Goal: Information Seeking & Learning: Learn about a topic

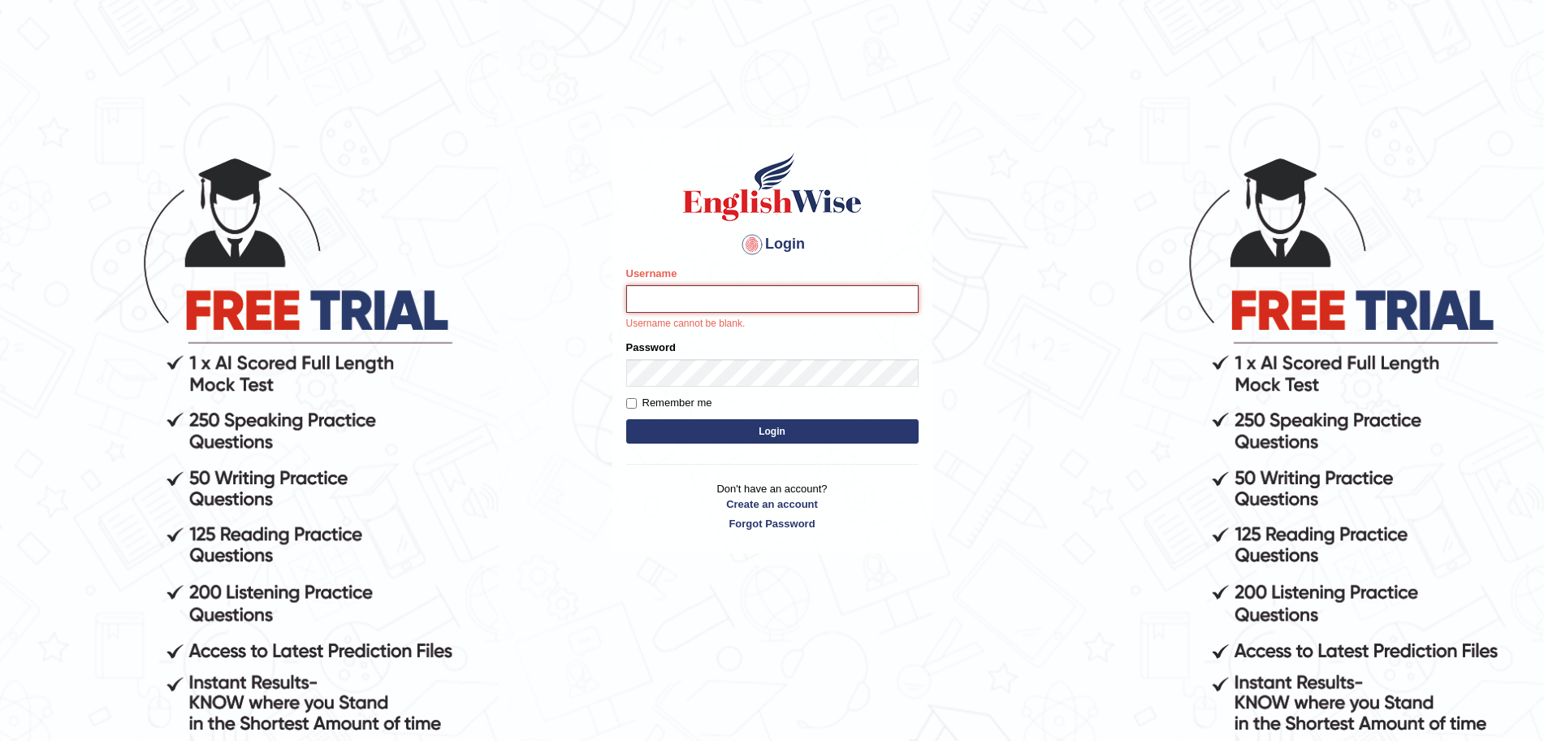
type input "surajshrestha100"
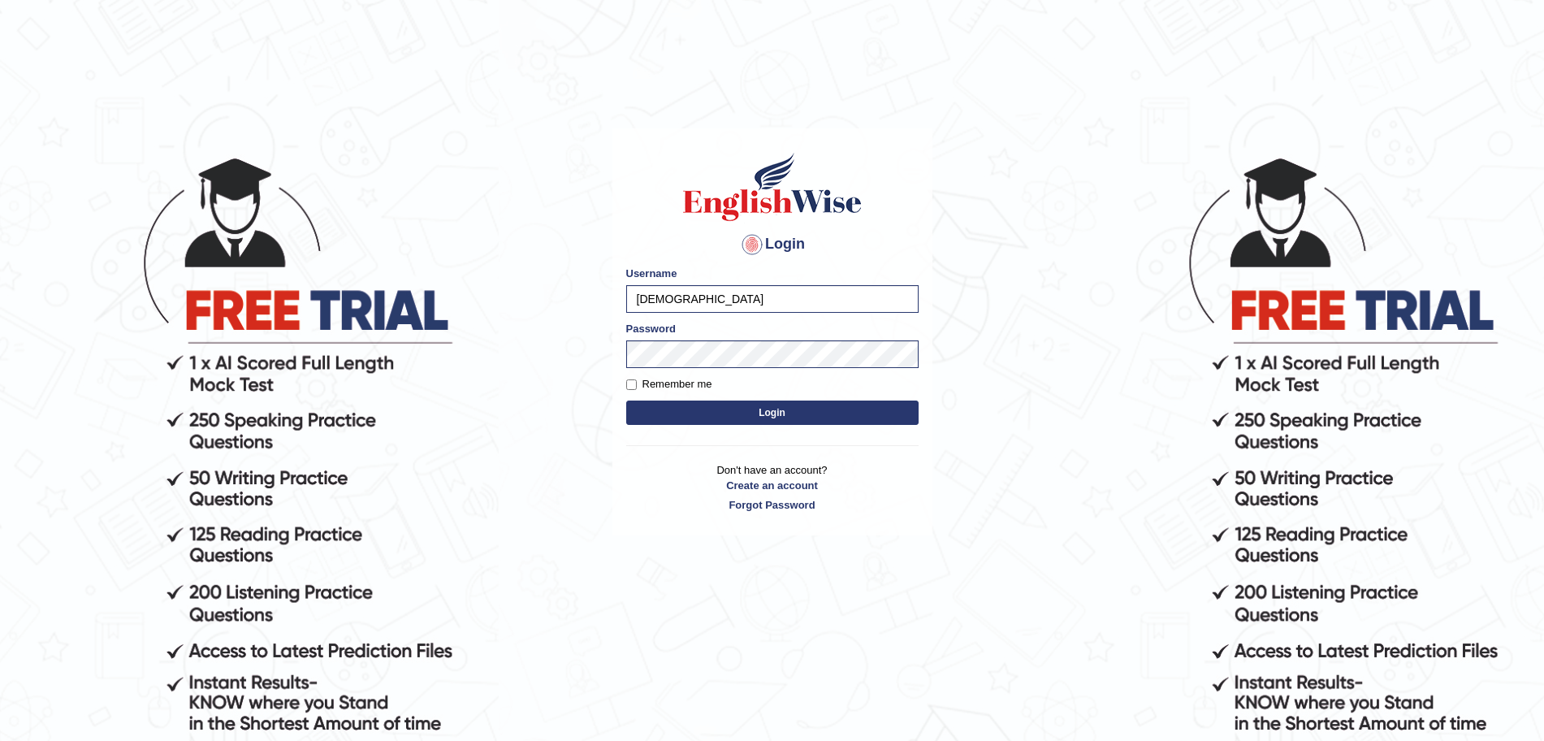
click at [726, 409] on button "Login" at bounding box center [772, 412] width 292 height 24
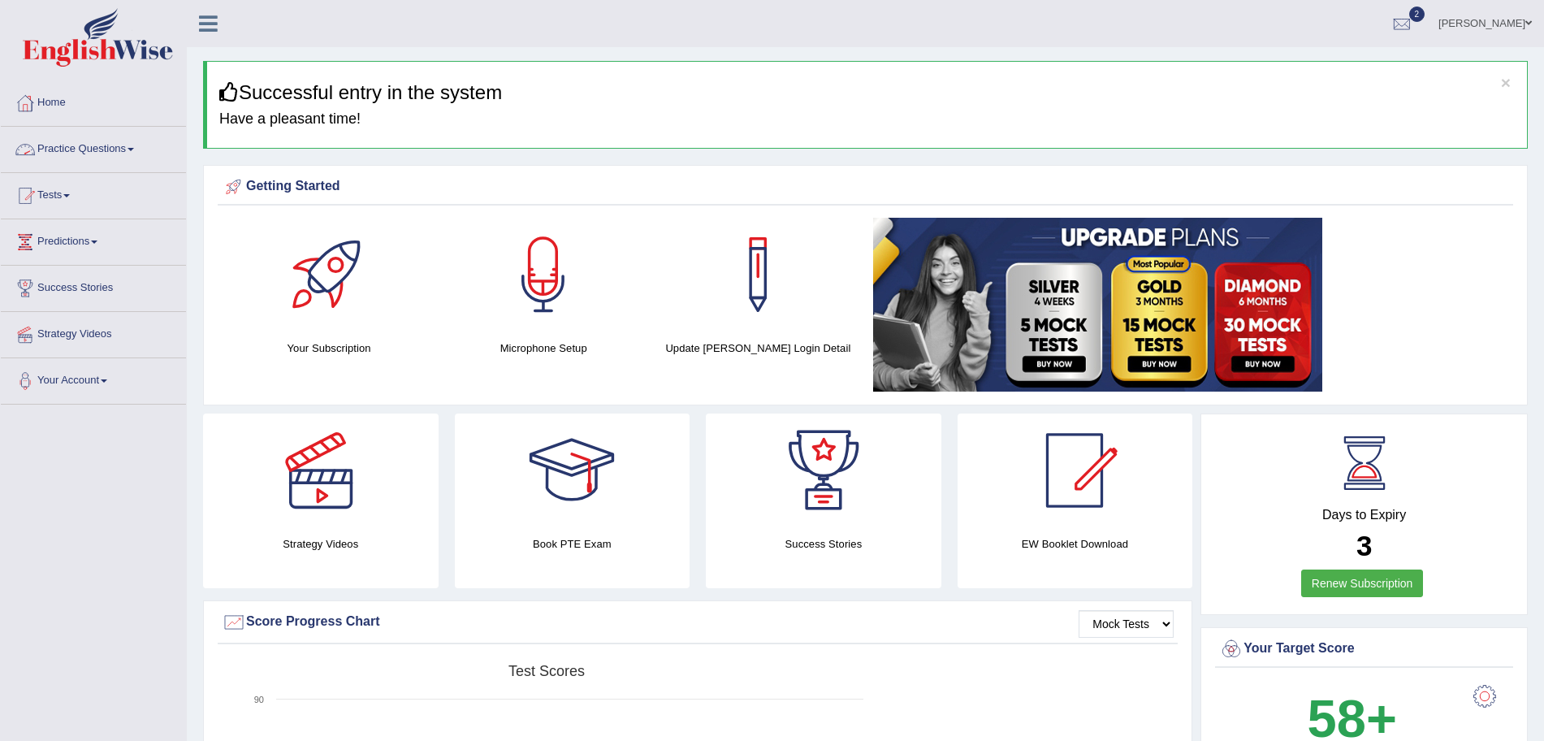
click at [117, 154] on link "Practice Questions" at bounding box center [93, 147] width 185 height 41
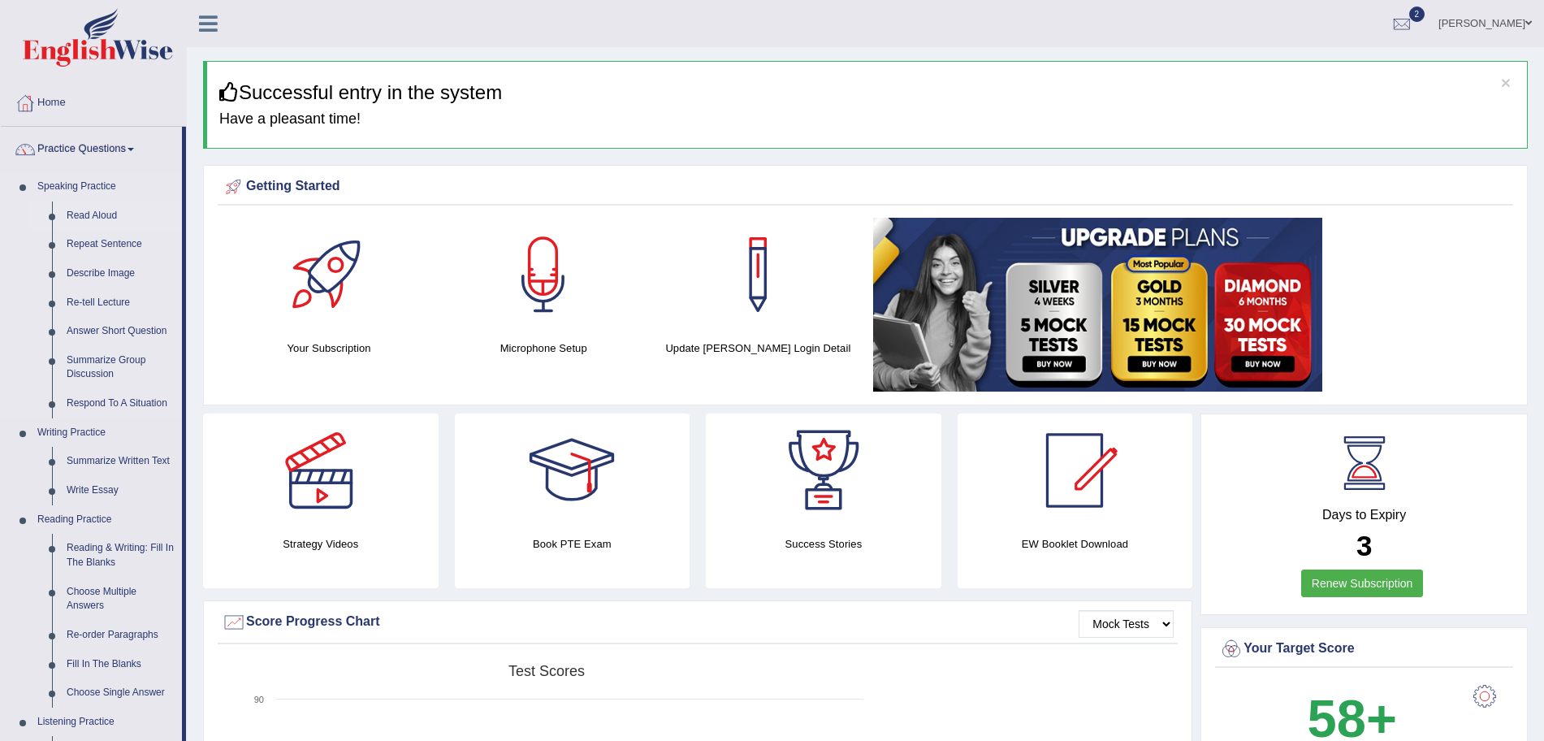
click at [96, 211] on link "Read Aloud" at bounding box center [120, 215] width 123 height 29
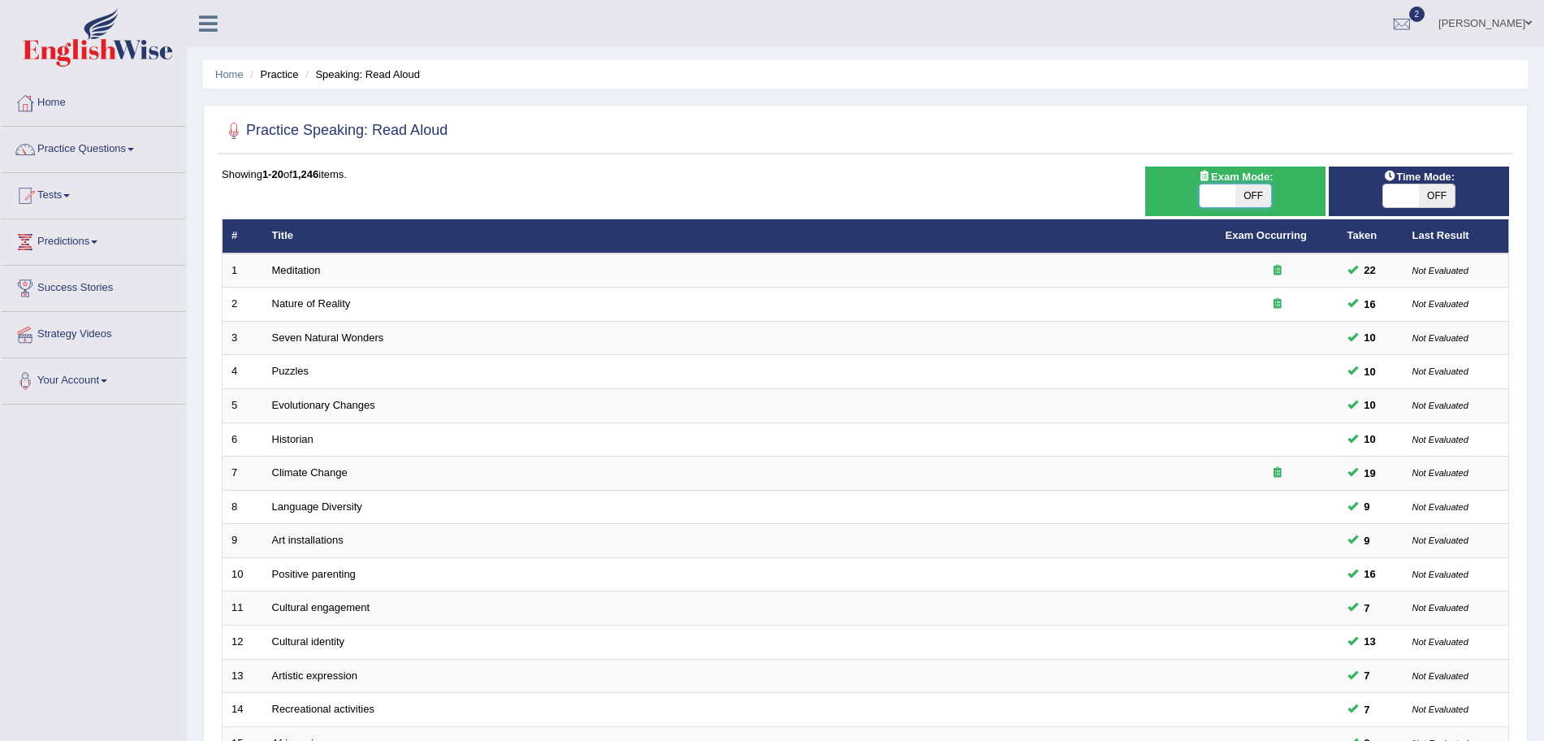
click at [1227, 197] on span at bounding box center [1218, 195] width 36 height 23
click at [1229, 190] on span at bounding box center [1218, 195] width 36 height 23
checkbox input "true"
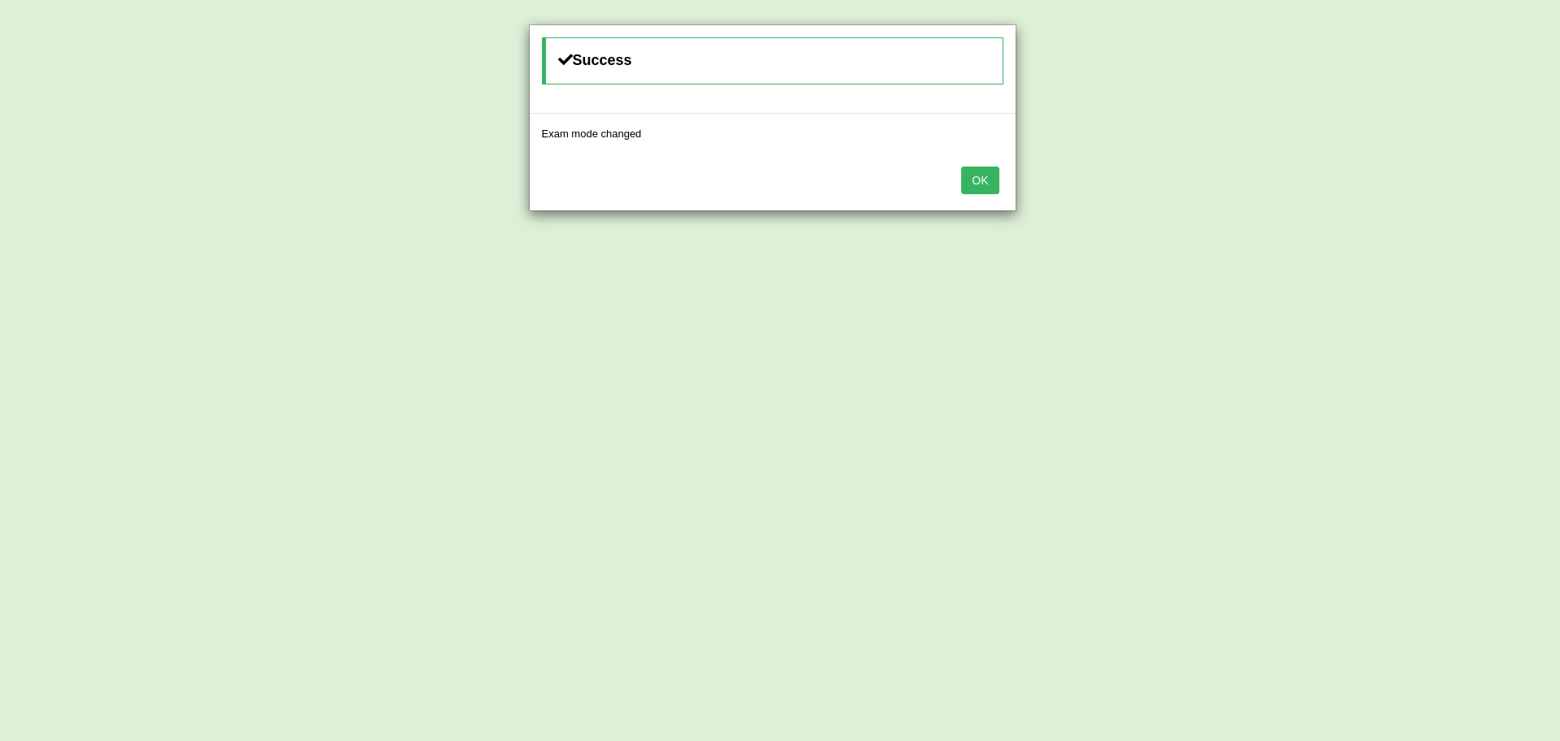
click at [988, 171] on button "OK" at bounding box center [979, 181] width 37 height 28
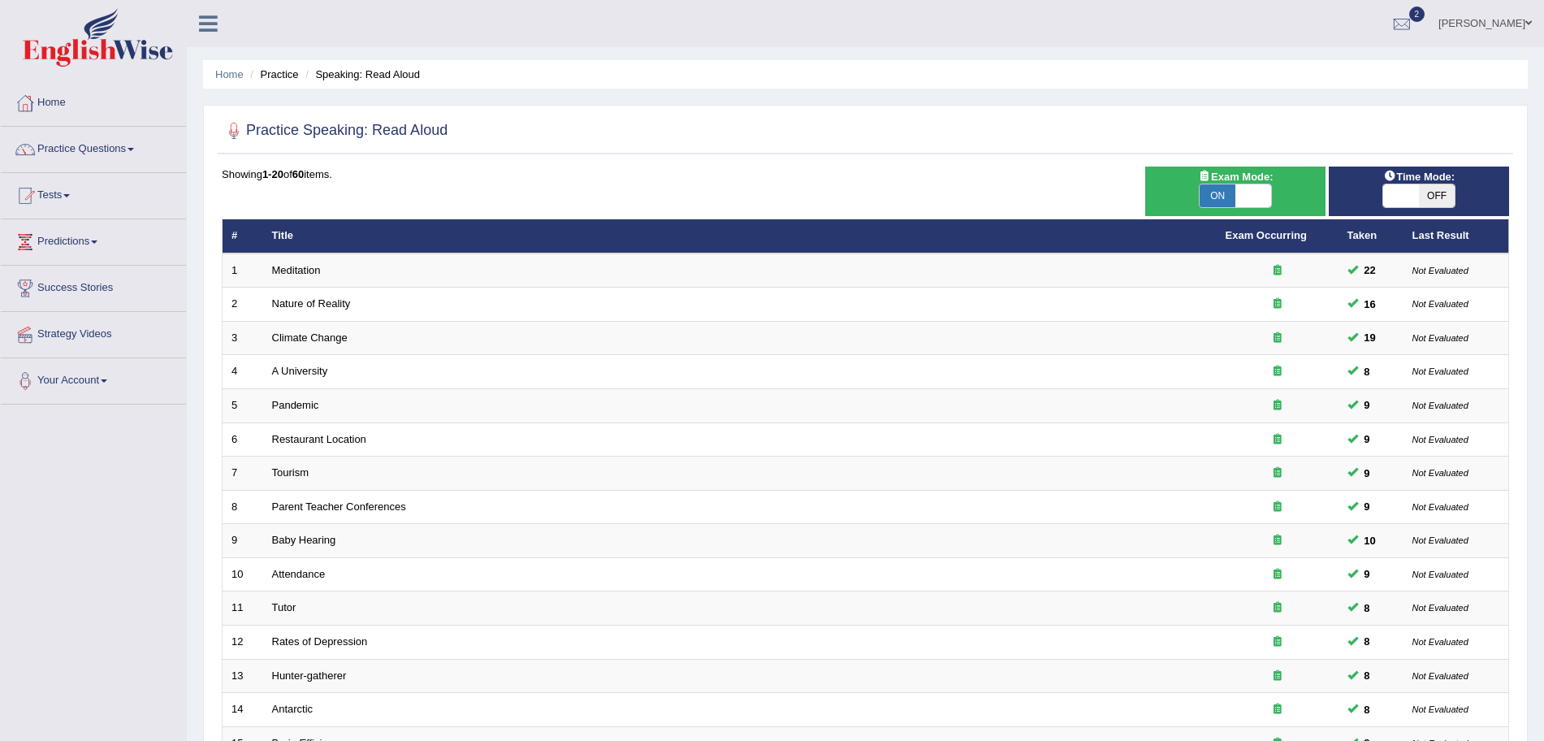
scroll to position [335, 0]
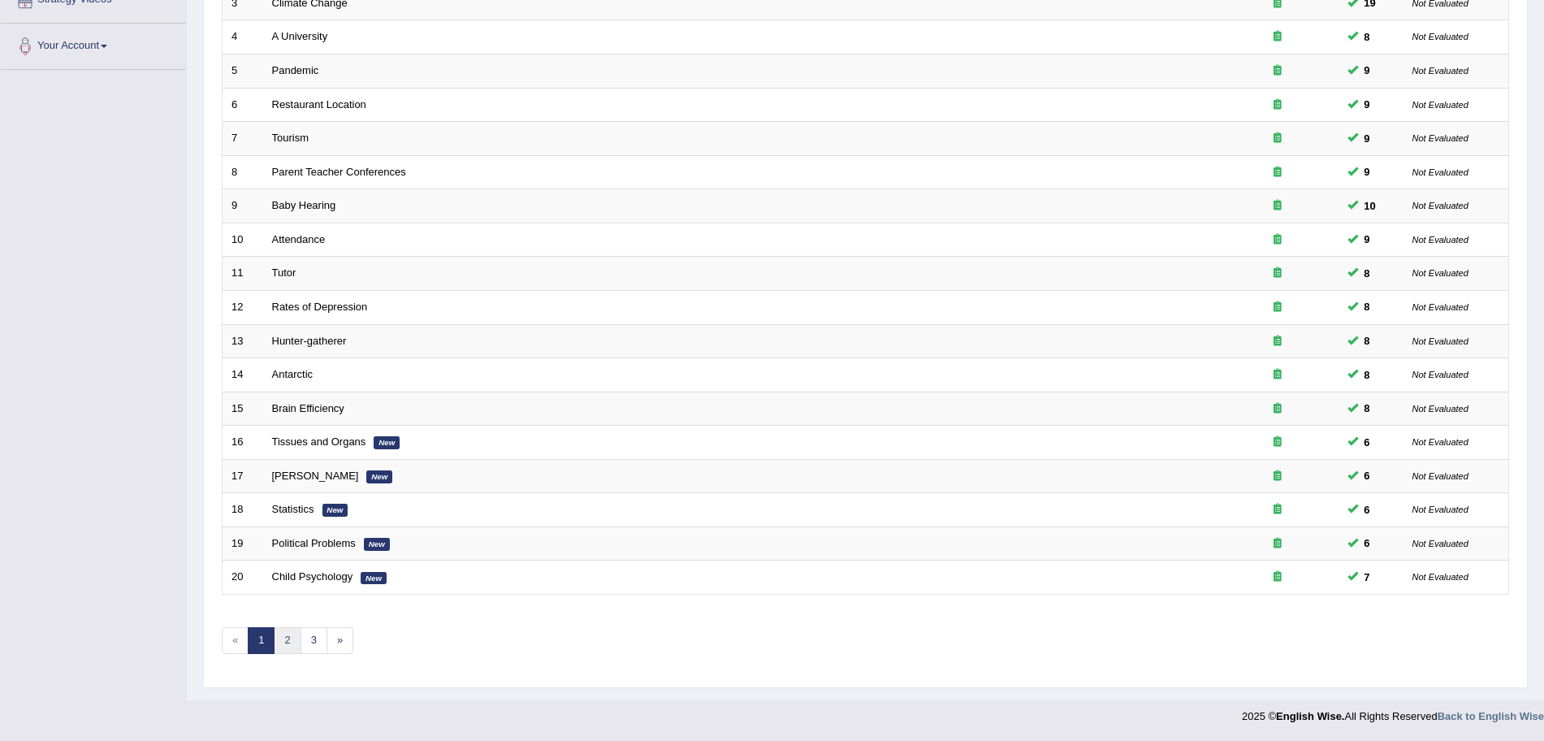
click at [290, 639] on link "2" at bounding box center [287, 640] width 27 height 27
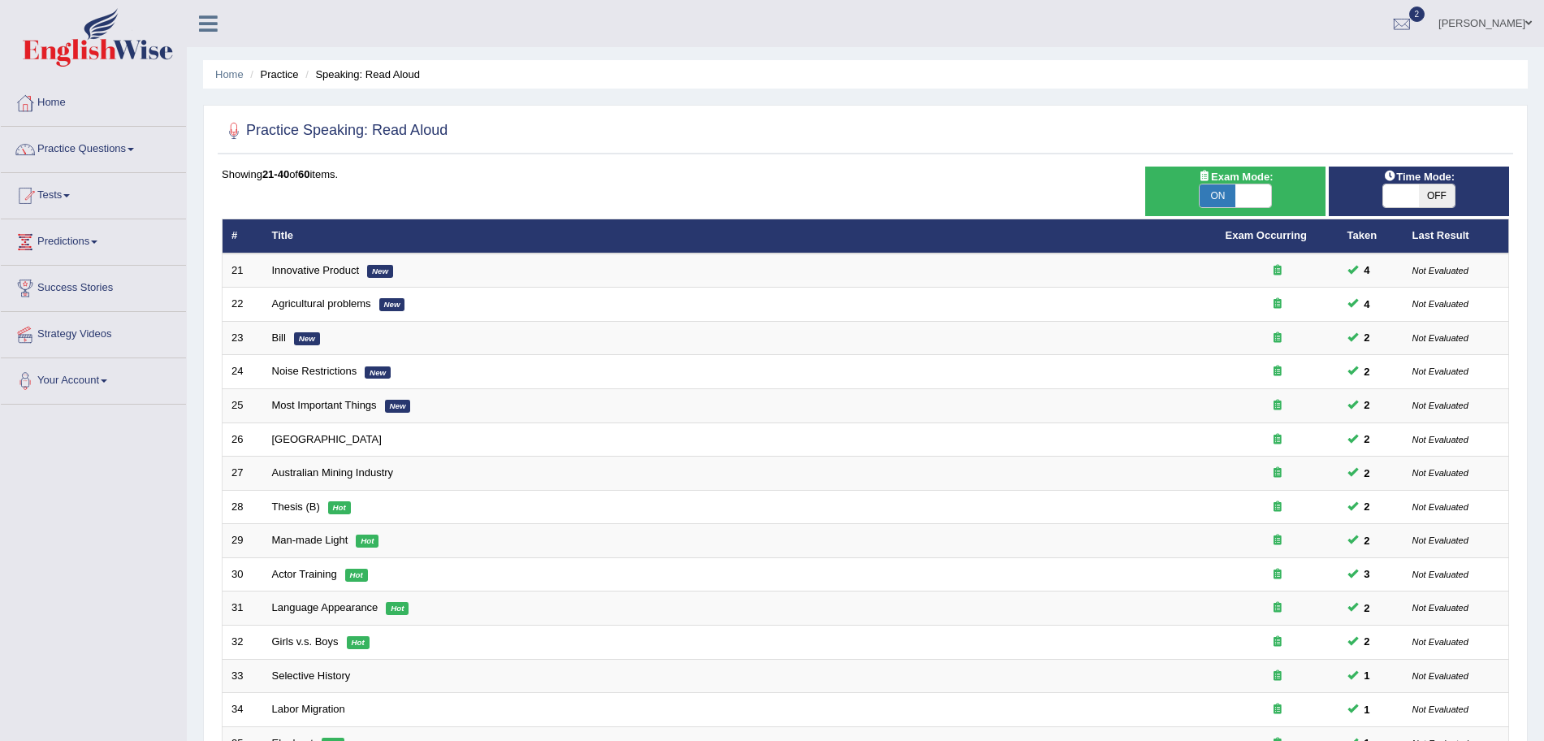
scroll to position [335, 0]
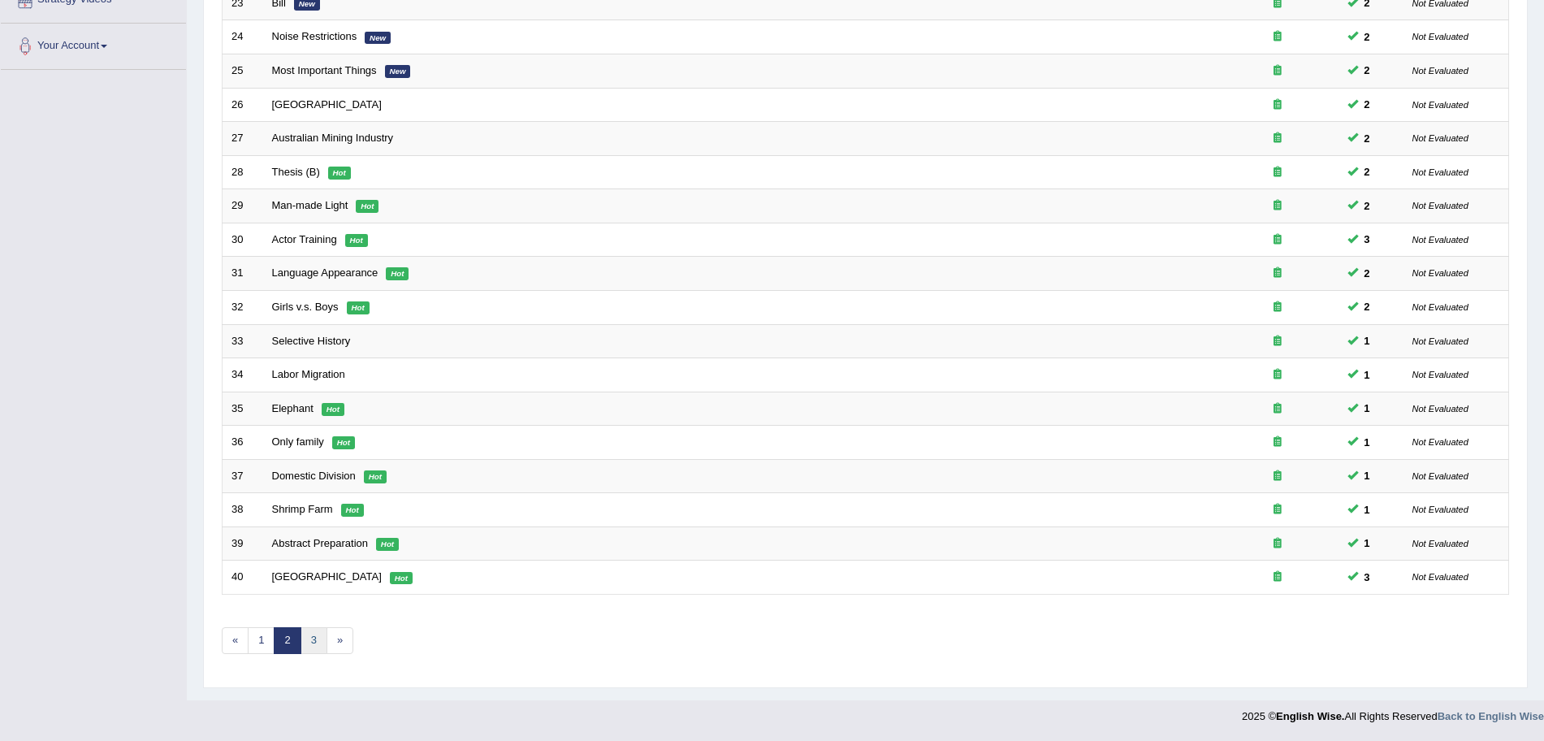
click at [305, 643] on link "3" at bounding box center [314, 640] width 27 height 27
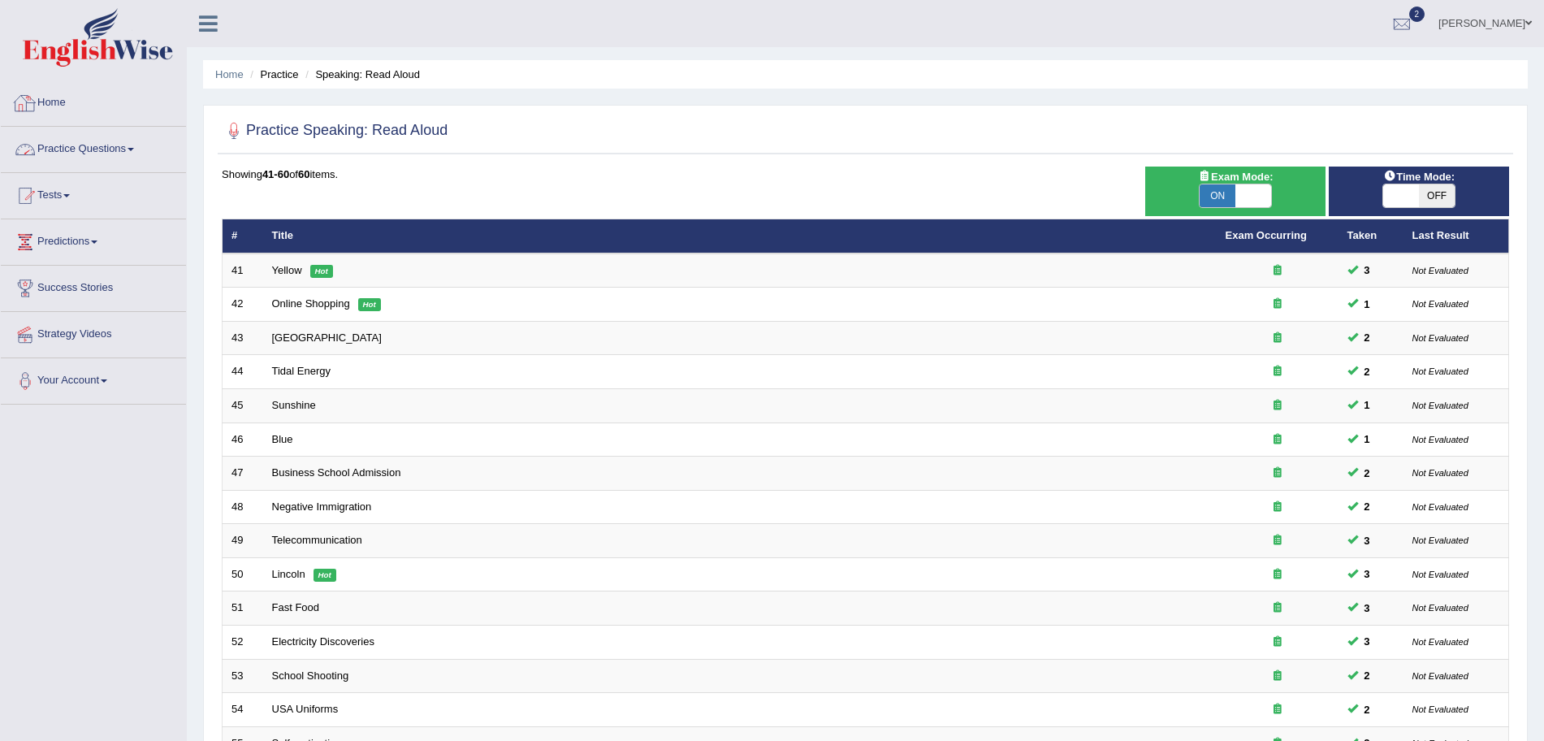
click at [92, 154] on link "Practice Questions" at bounding box center [93, 147] width 185 height 41
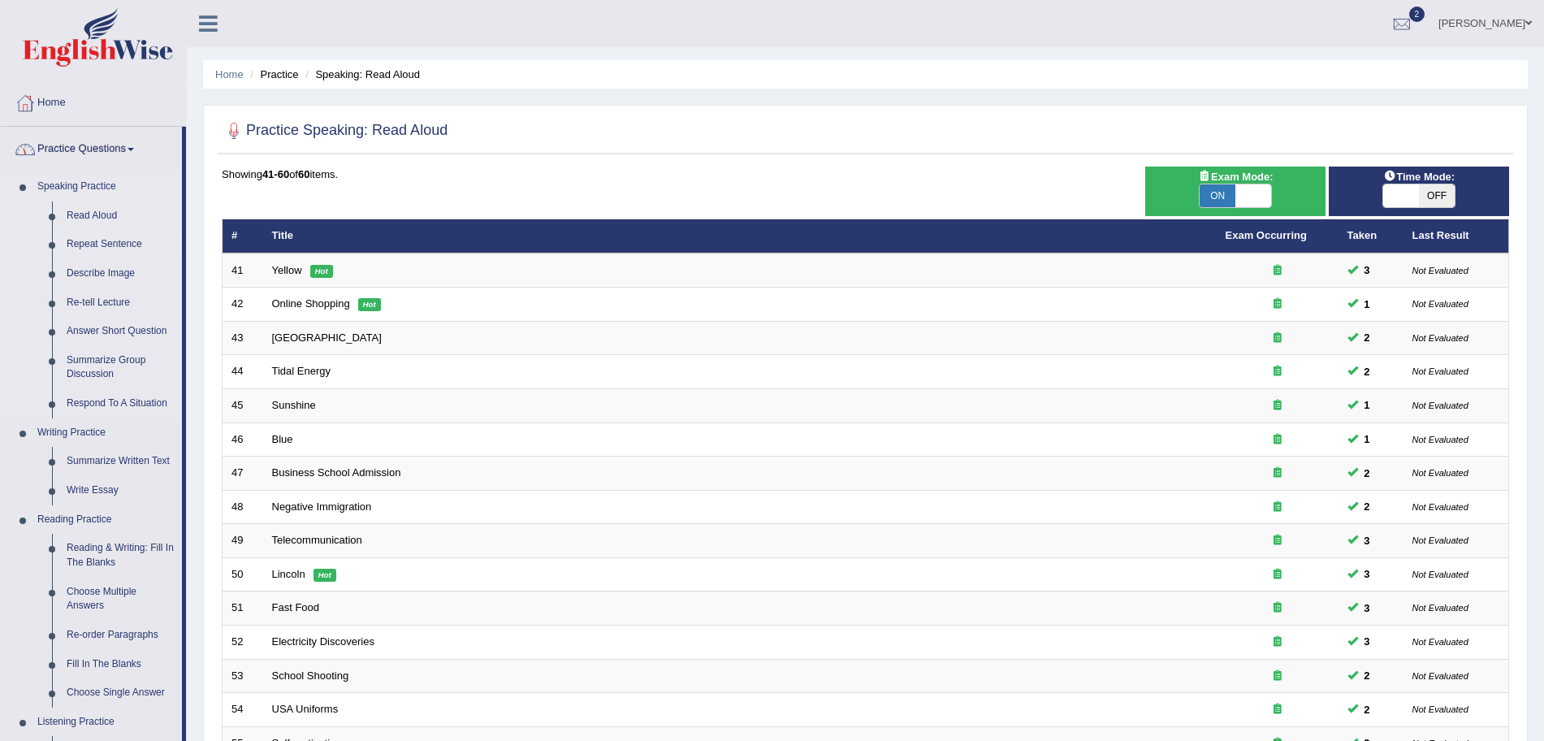
click at [99, 238] on link "Repeat Sentence" at bounding box center [120, 244] width 123 height 29
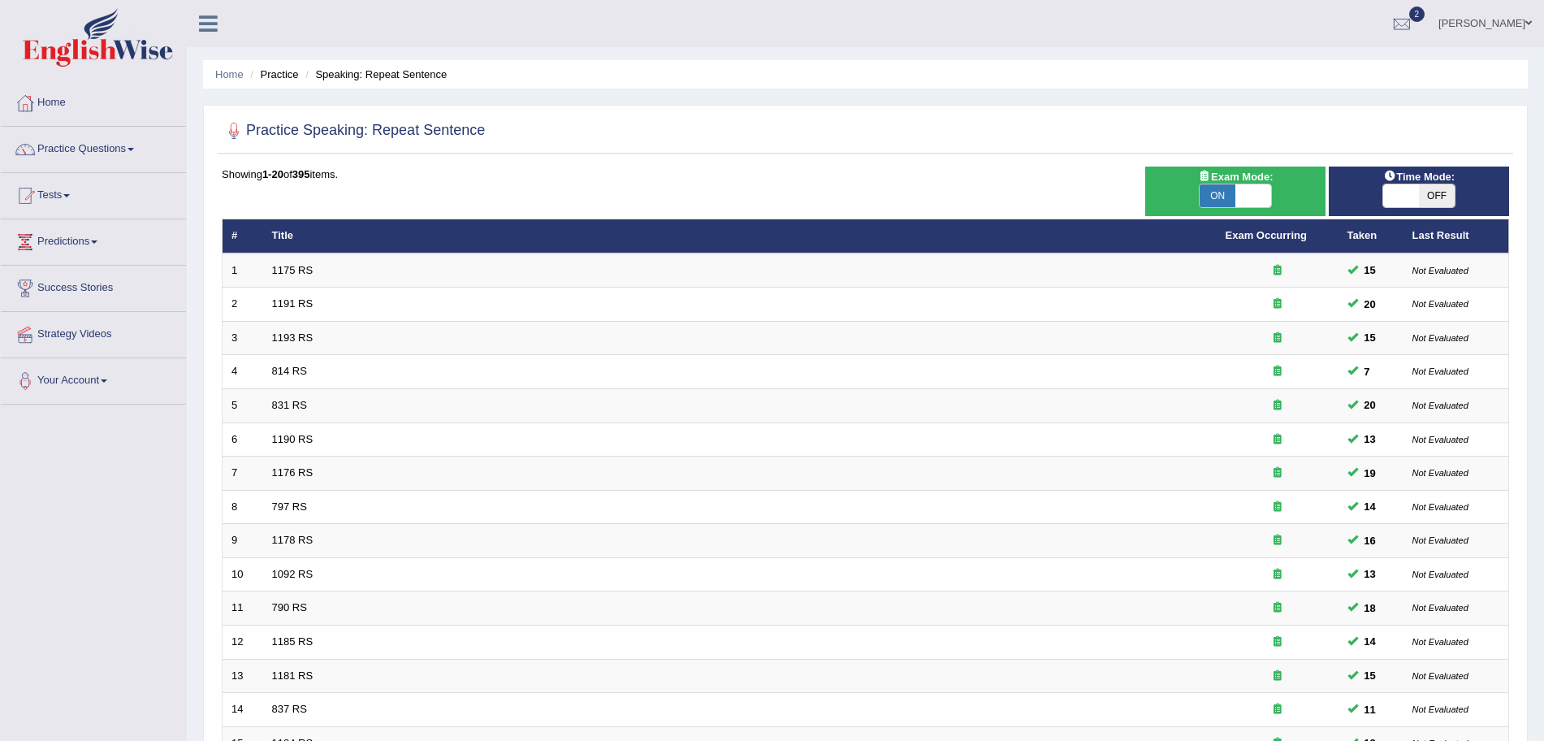
scroll to position [335, 0]
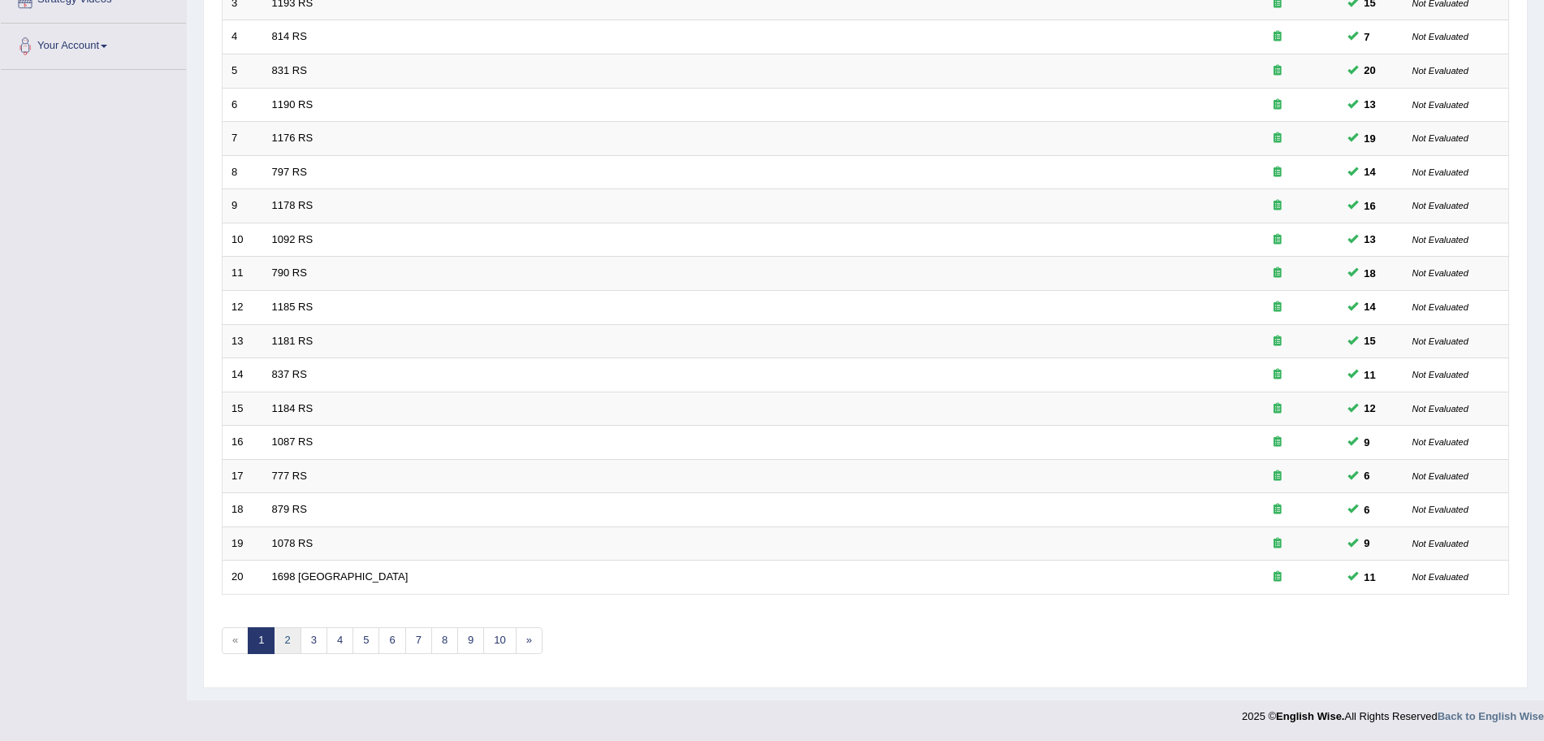
click at [292, 645] on link "2" at bounding box center [287, 640] width 27 height 27
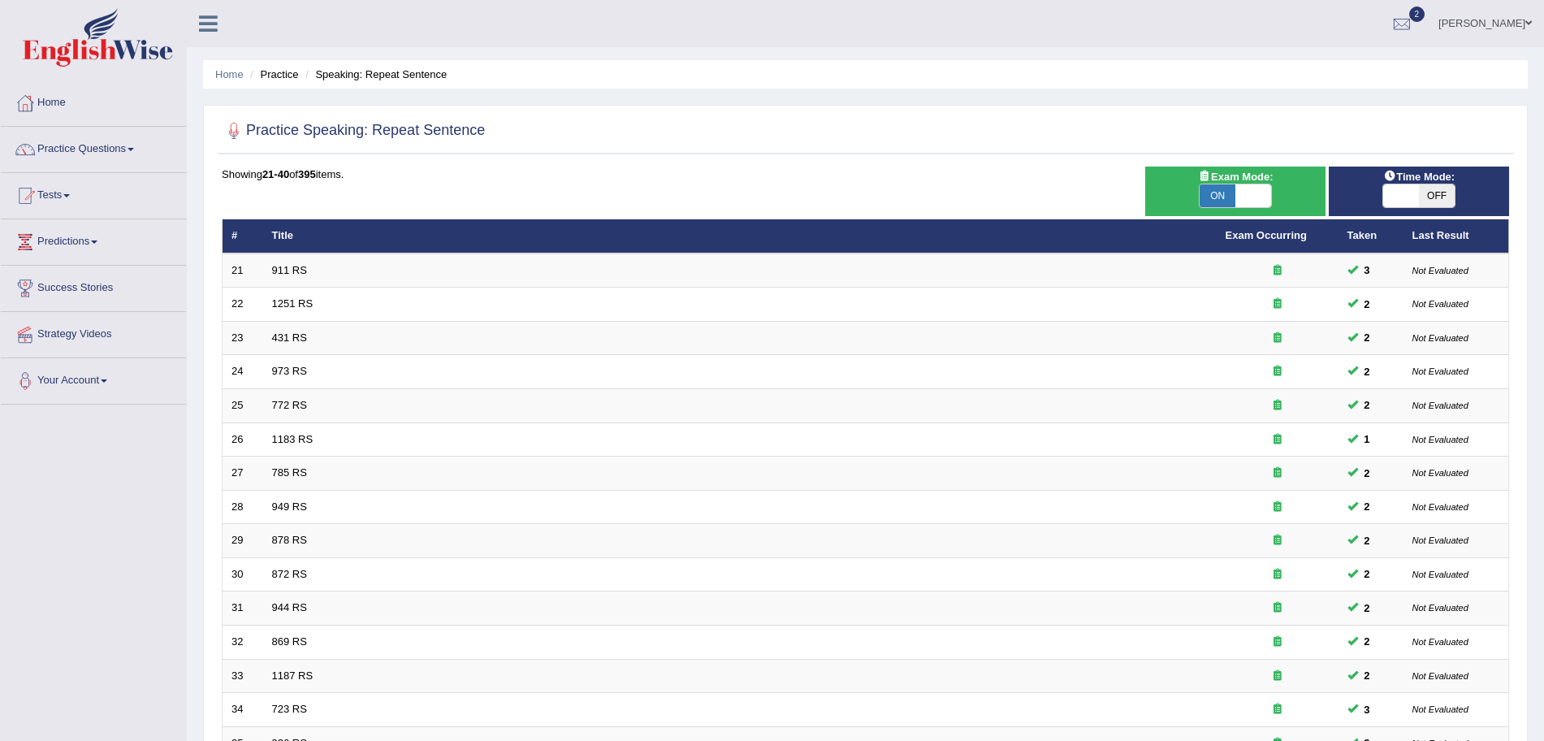
scroll to position [335, 0]
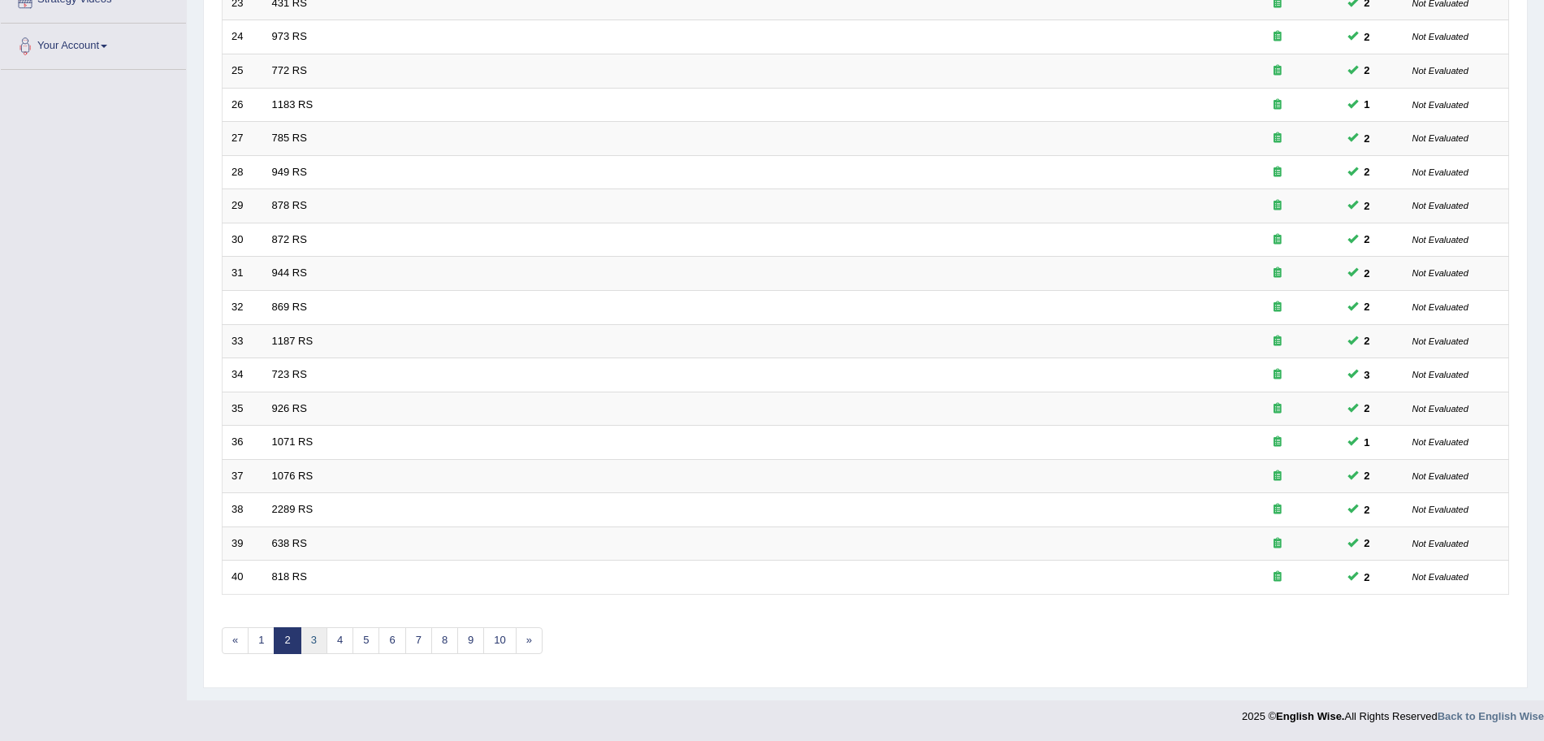
click at [323, 639] on link "3" at bounding box center [314, 640] width 27 height 27
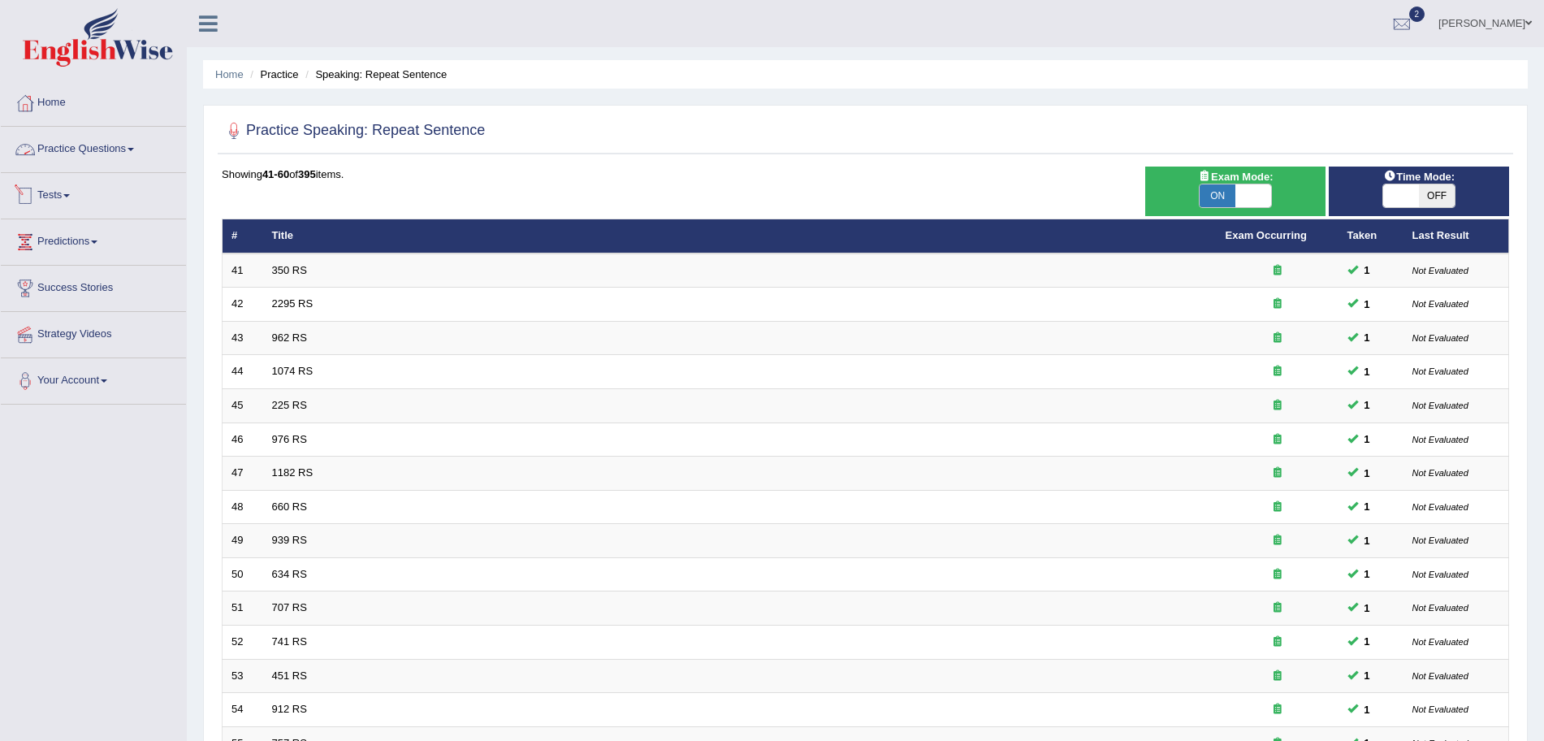
click at [86, 143] on link "Practice Questions" at bounding box center [93, 147] width 185 height 41
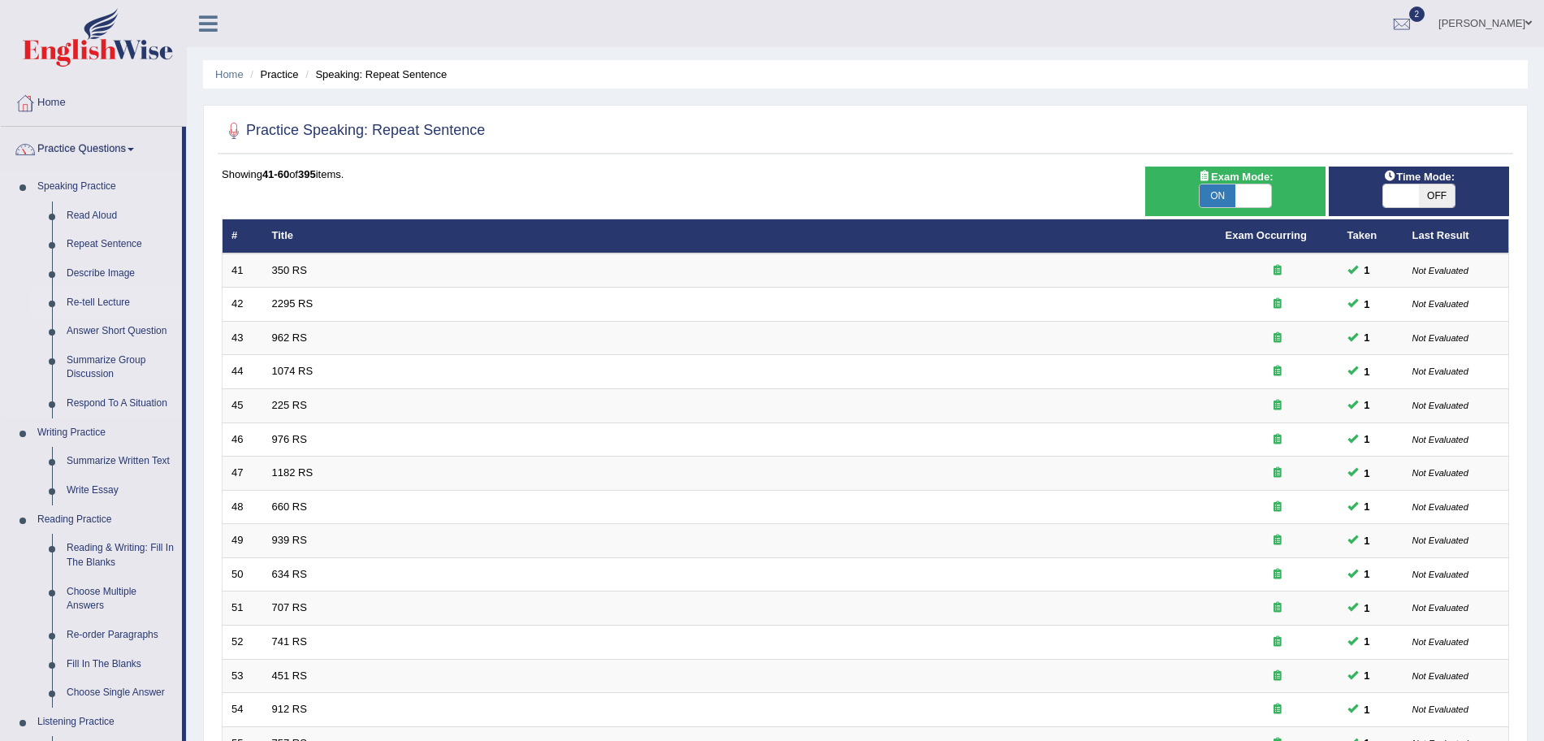
click at [105, 298] on link "Re-tell Lecture" at bounding box center [120, 302] width 123 height 29
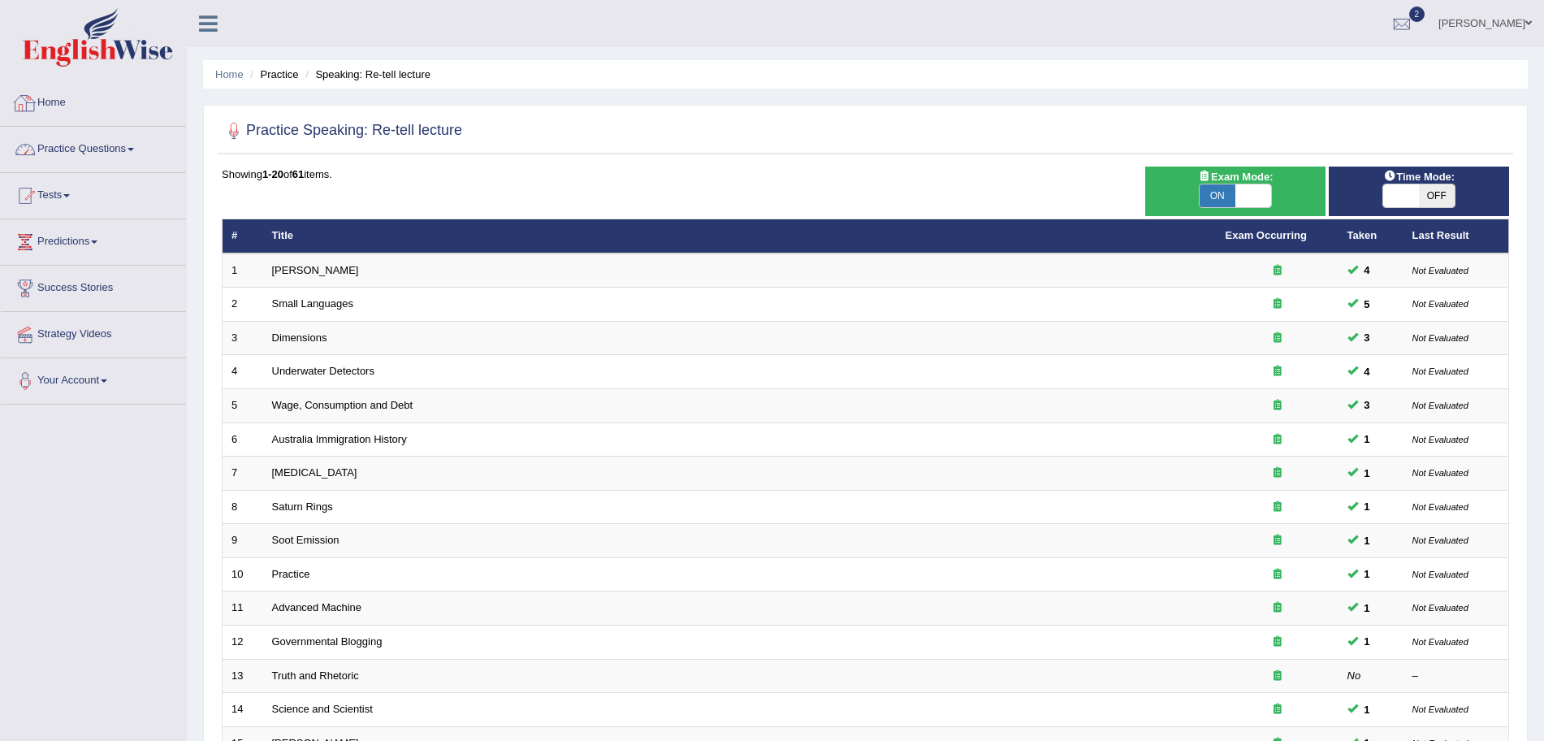
click at [121, 147] on link "Practice Questions" at bounding box center [93, 147] width 185 height 41
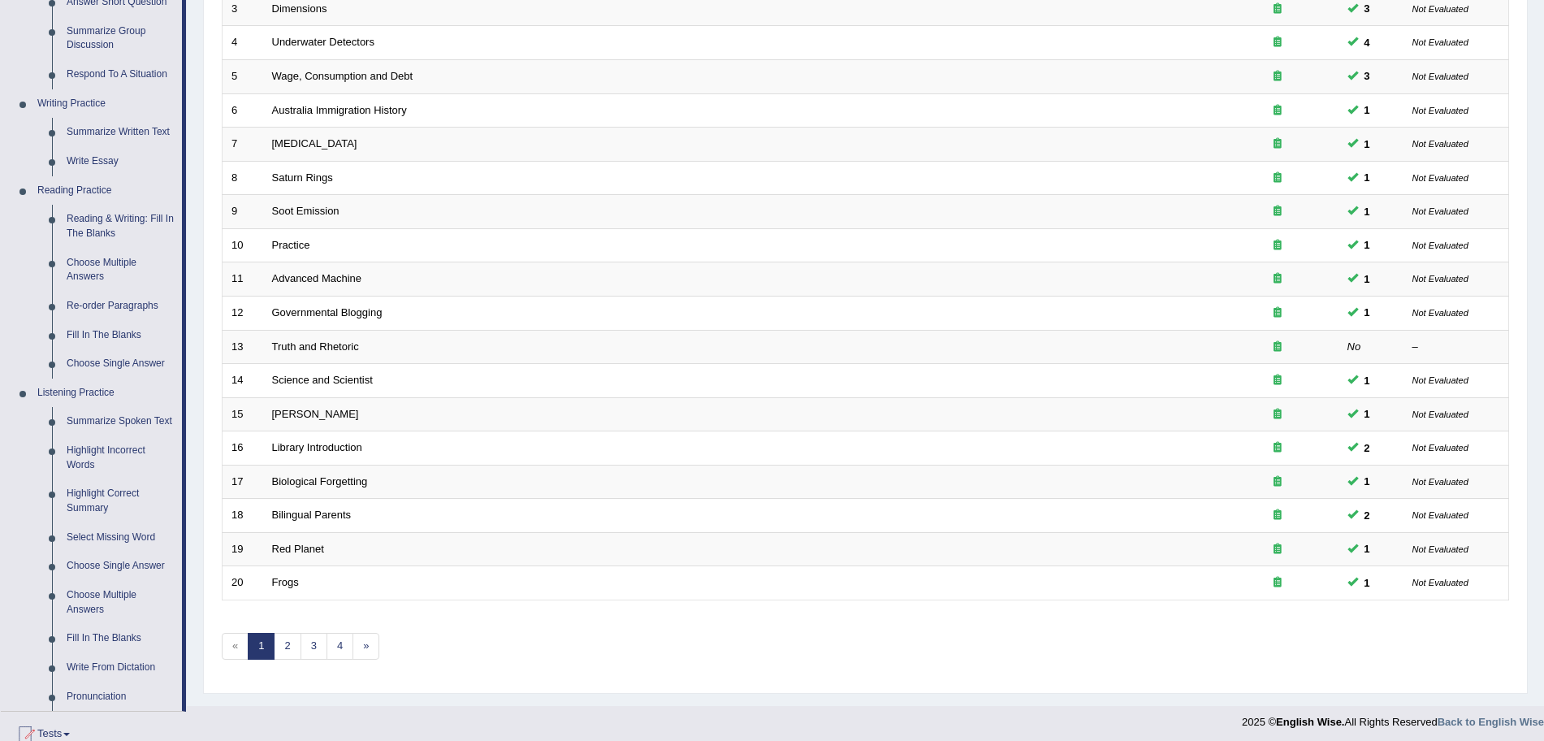
scroll to position [532, 0]
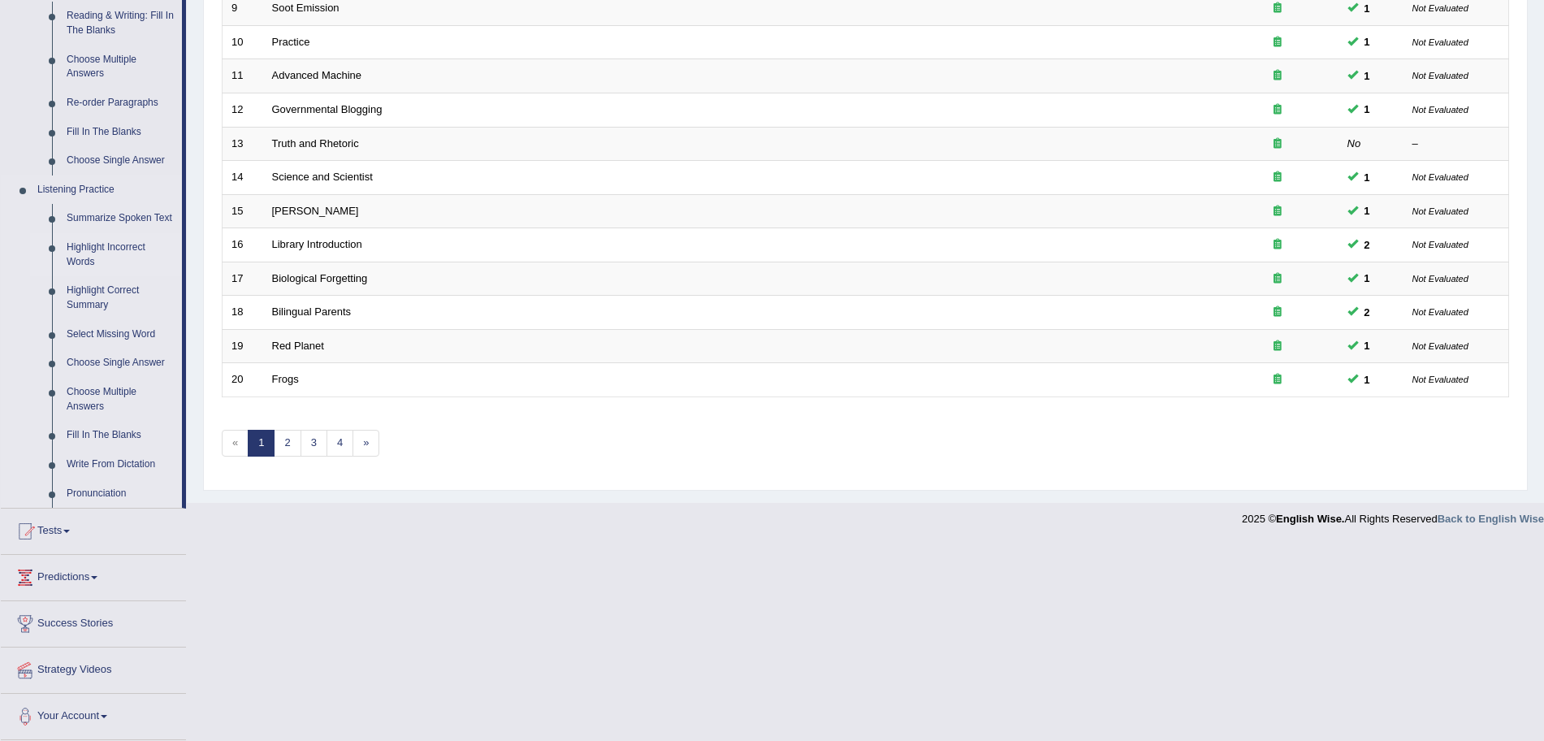
click at [82, 252] on link "Highlight Incorrect Words" at bounding box center [120, 254] width 123 height 43
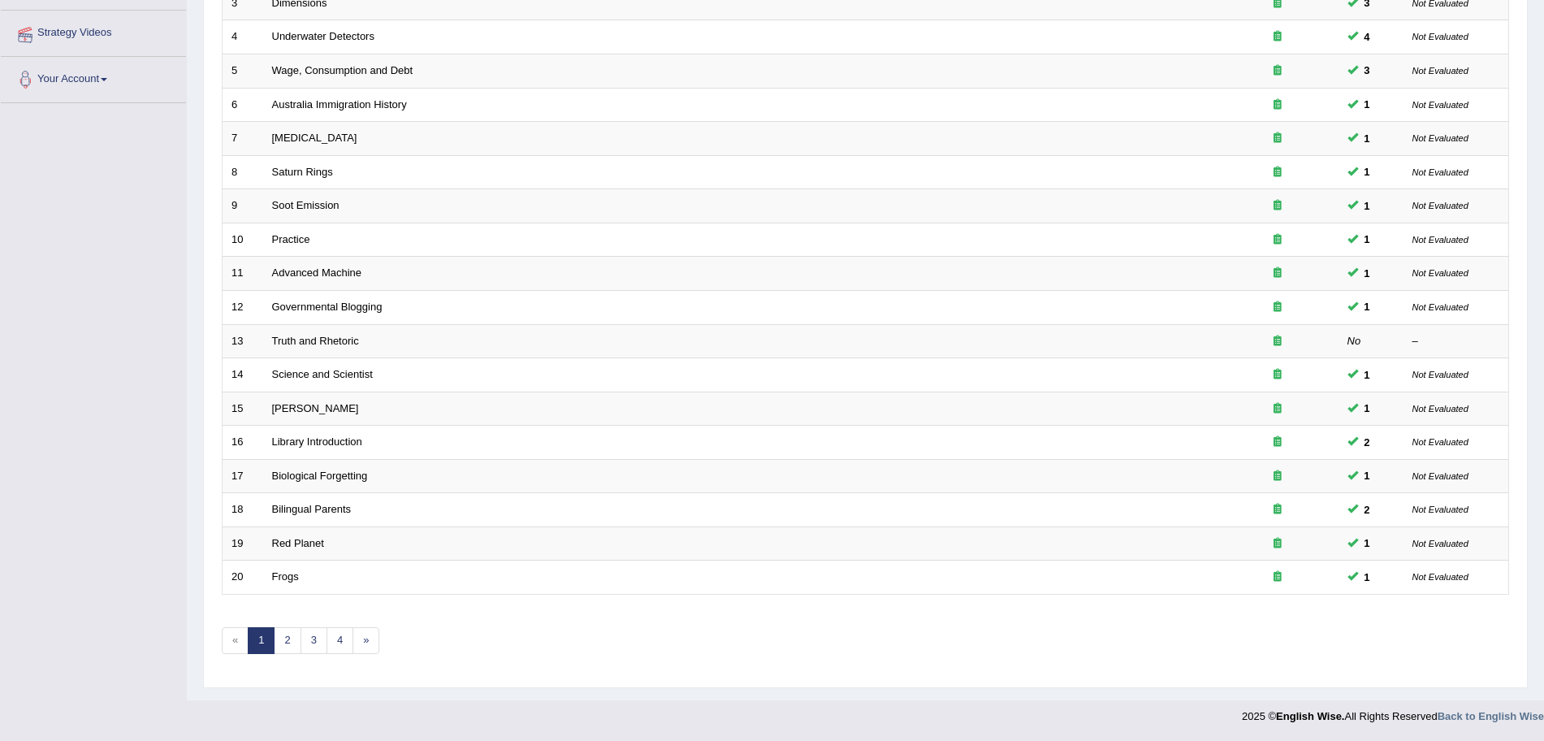
scroll to position [335, 0]
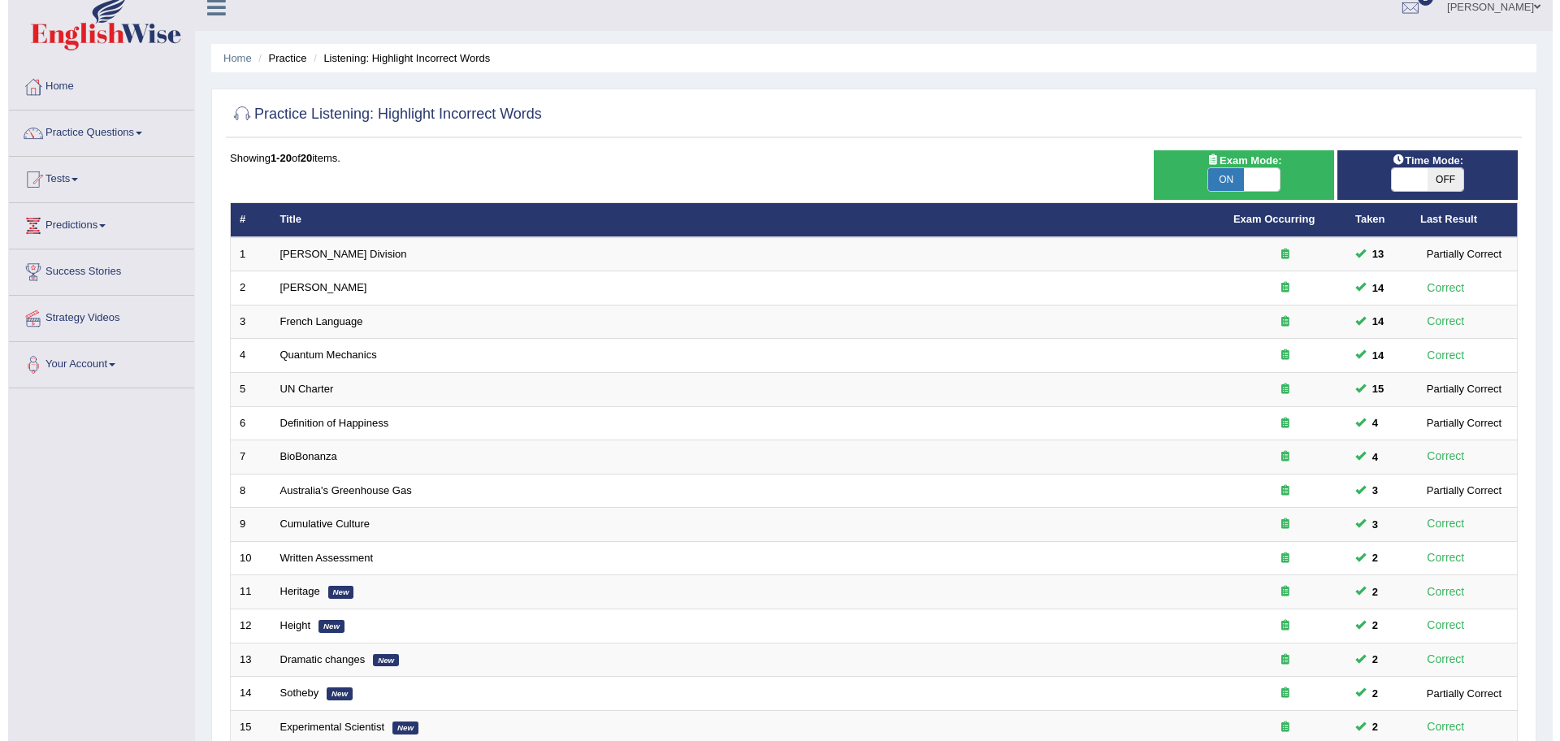
scroll to position [73, 0]
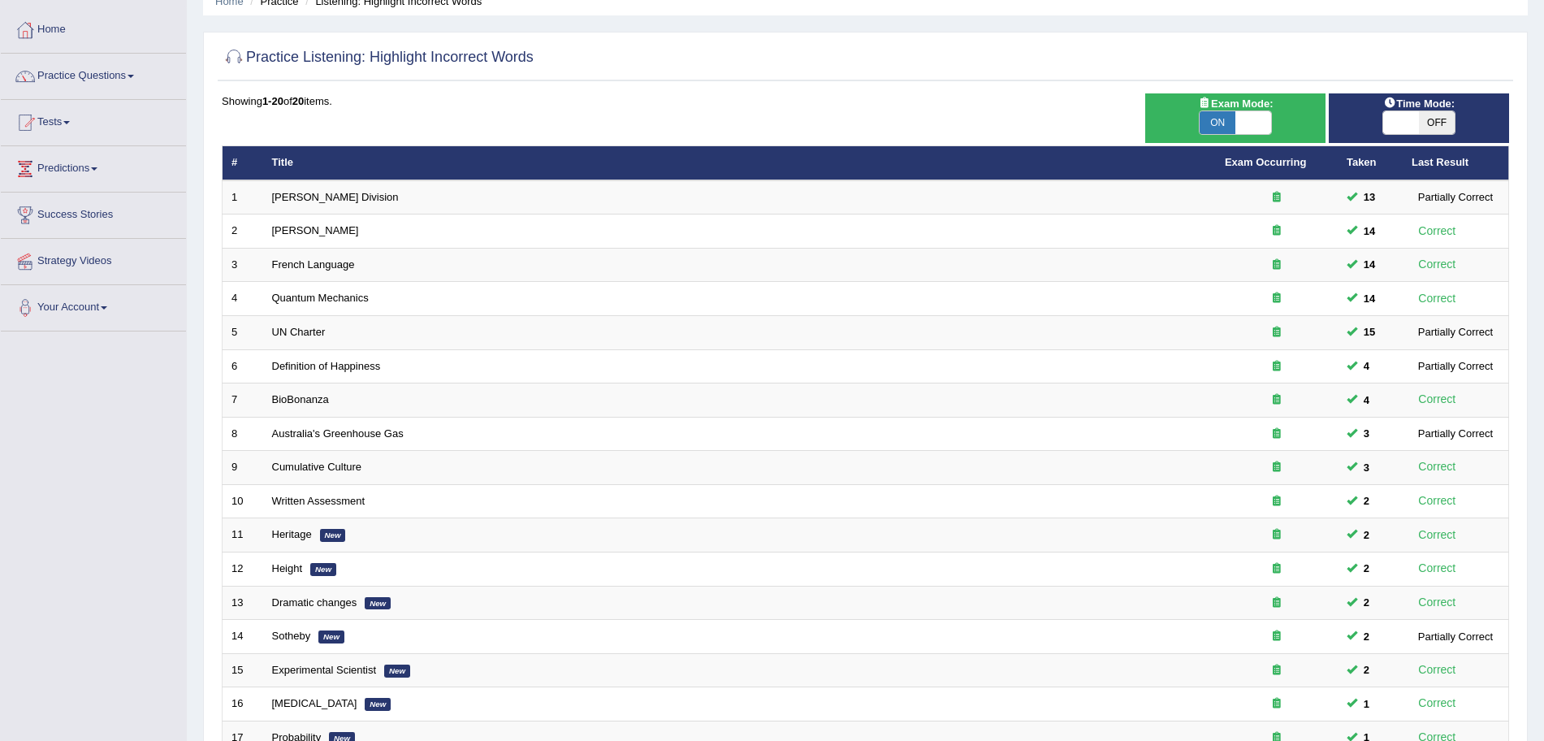
click at [1237, 136] on div "Exam Mode: ON OFF" at bounding box center [1235, 118] width 180 height 50
click at [1226, 120] on span "ON" at bounding box center [1218, 122] width 36 height 23
checkbox input "false"
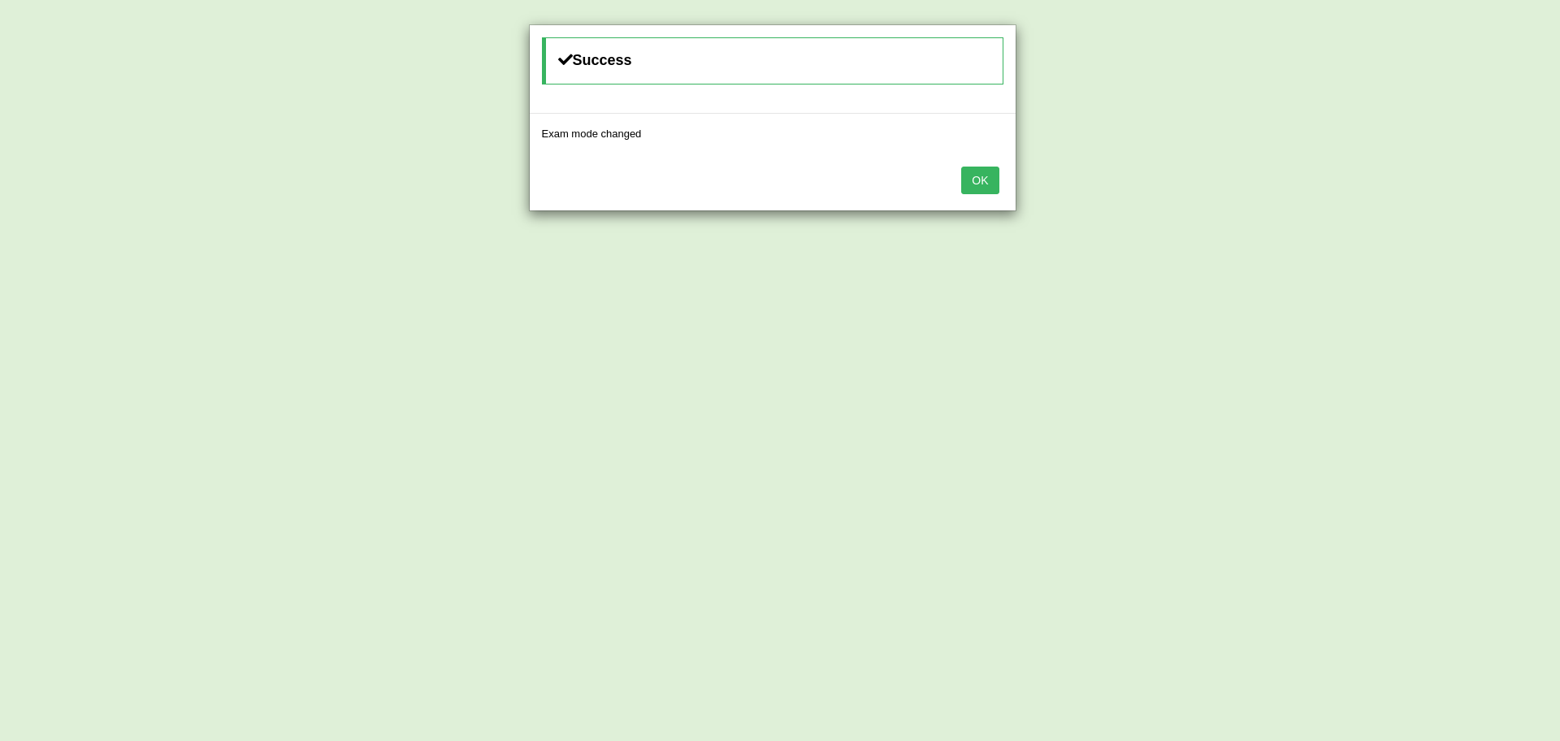
click at [974, 184] on button "OK" at bounding box center [979, 181] width 37 height 28
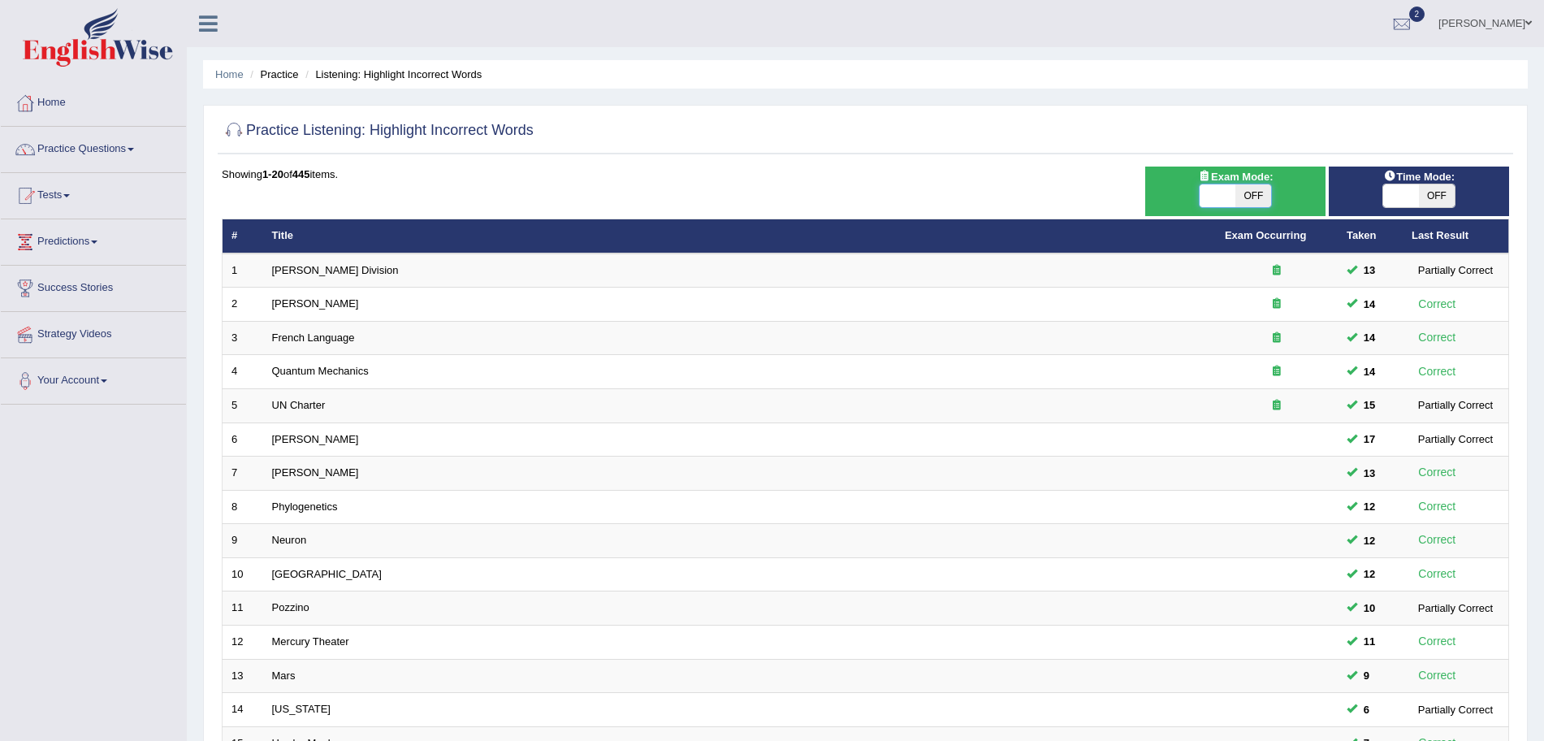
click at [1228, 200] on span at bounding box center [1218, 195] width 36 height 23
checkbox input "true"
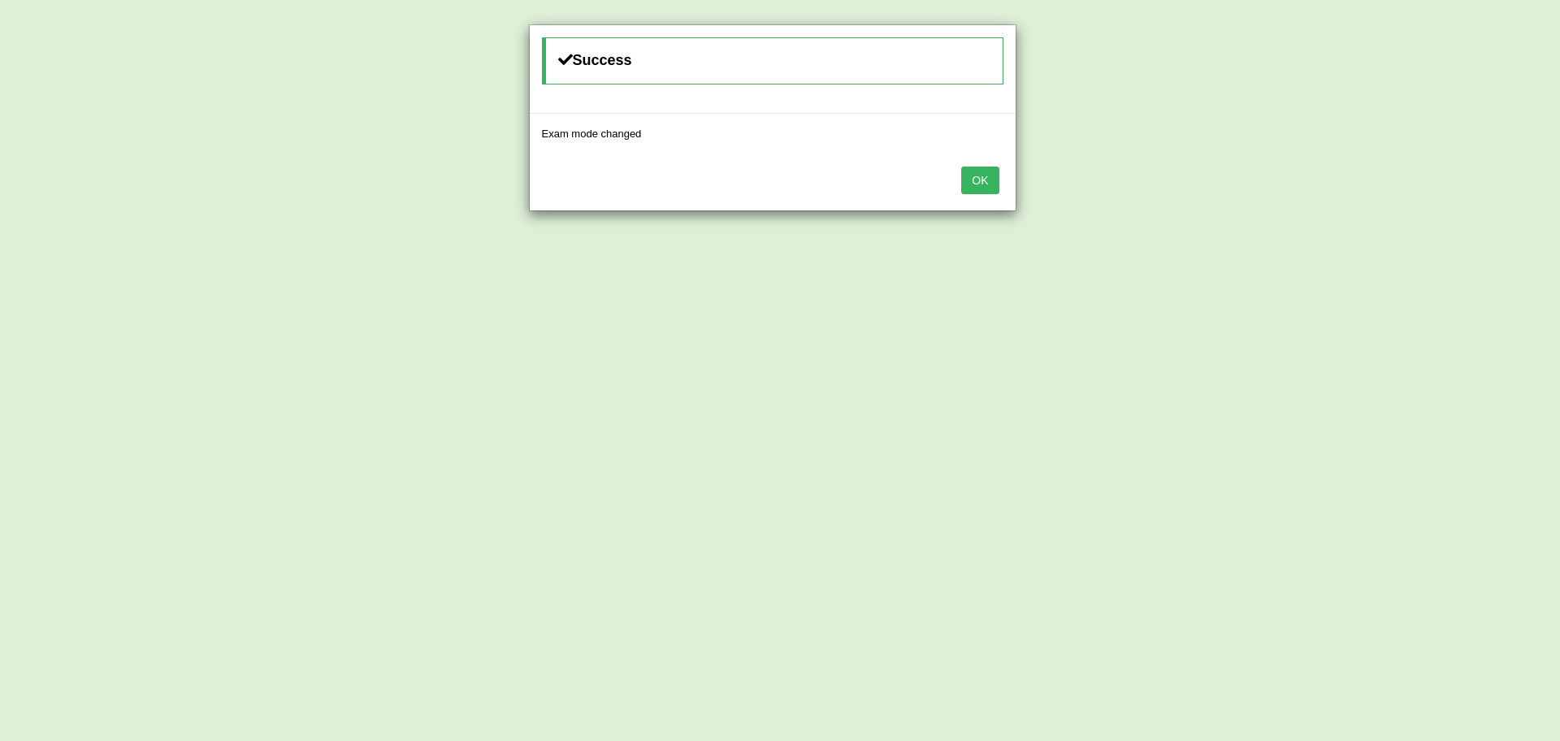
click at [986, 181] on button "OK" at bounding box center [979, 181] width 37 height 28
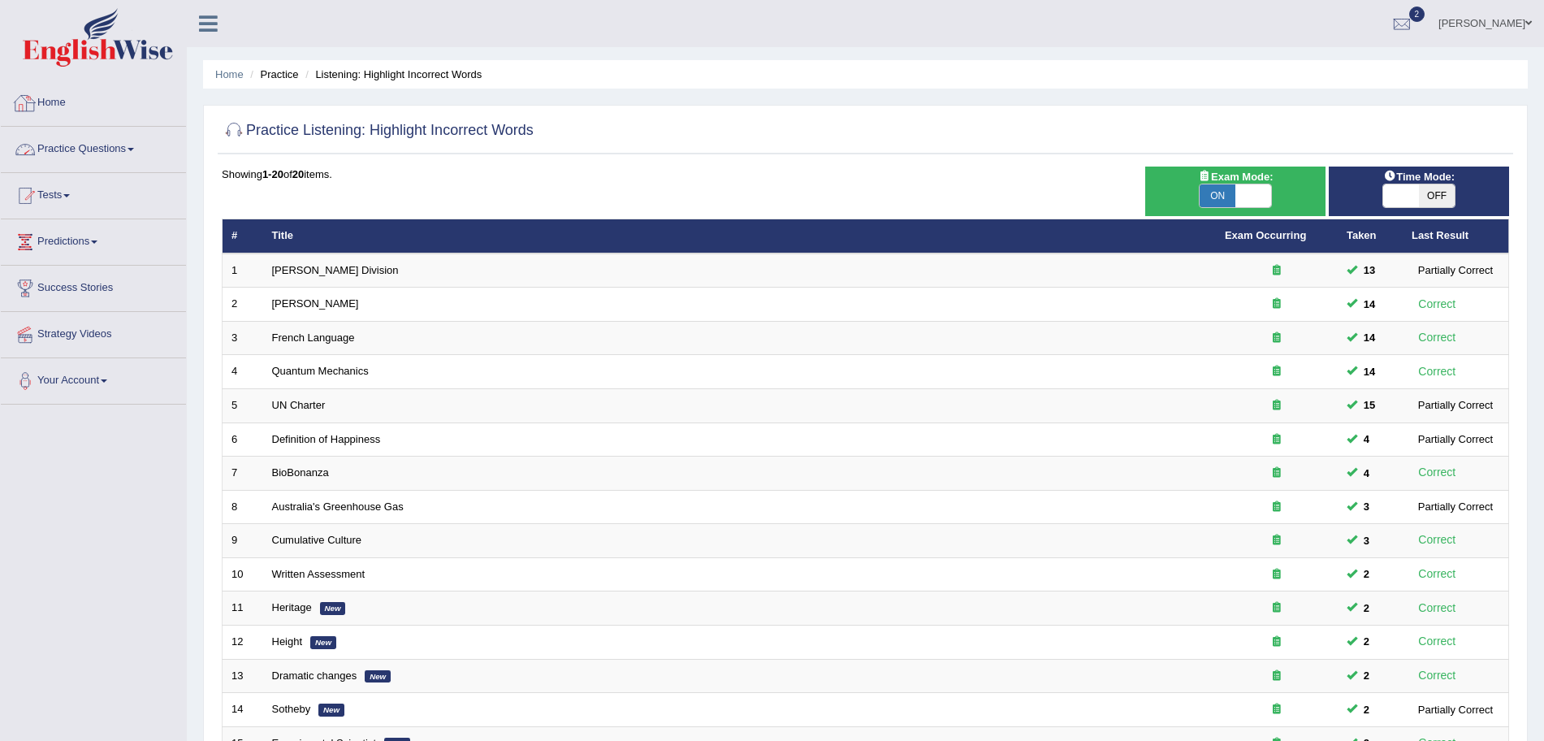
click at [103, 150] on link "Practice Questions" at bounding box center [93, 147] width 185 height 41
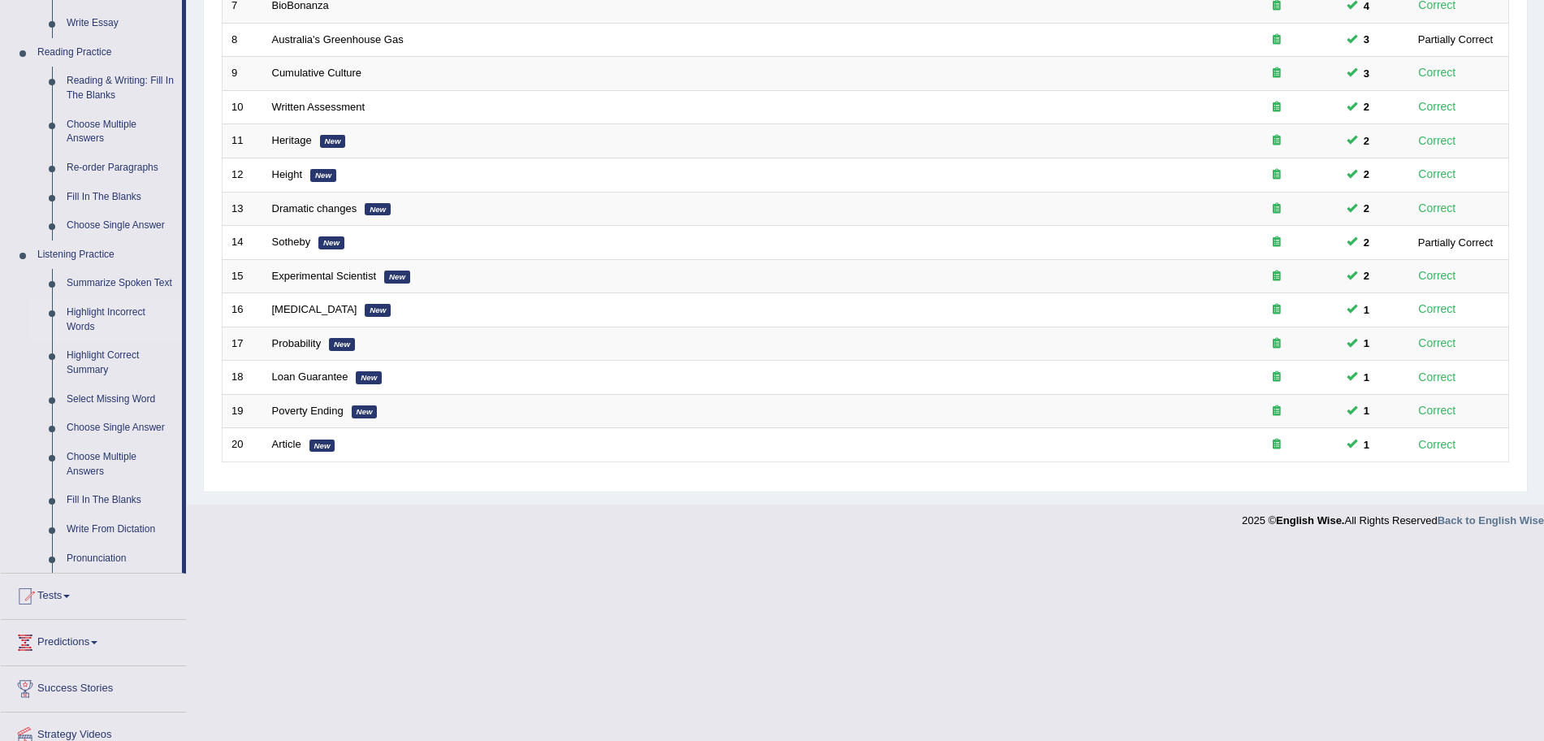
scroll to position [469, 0]
click at [102, 274] on link "Summarize Spoken Text" at bounding box center [120, 281] width 123 height 29
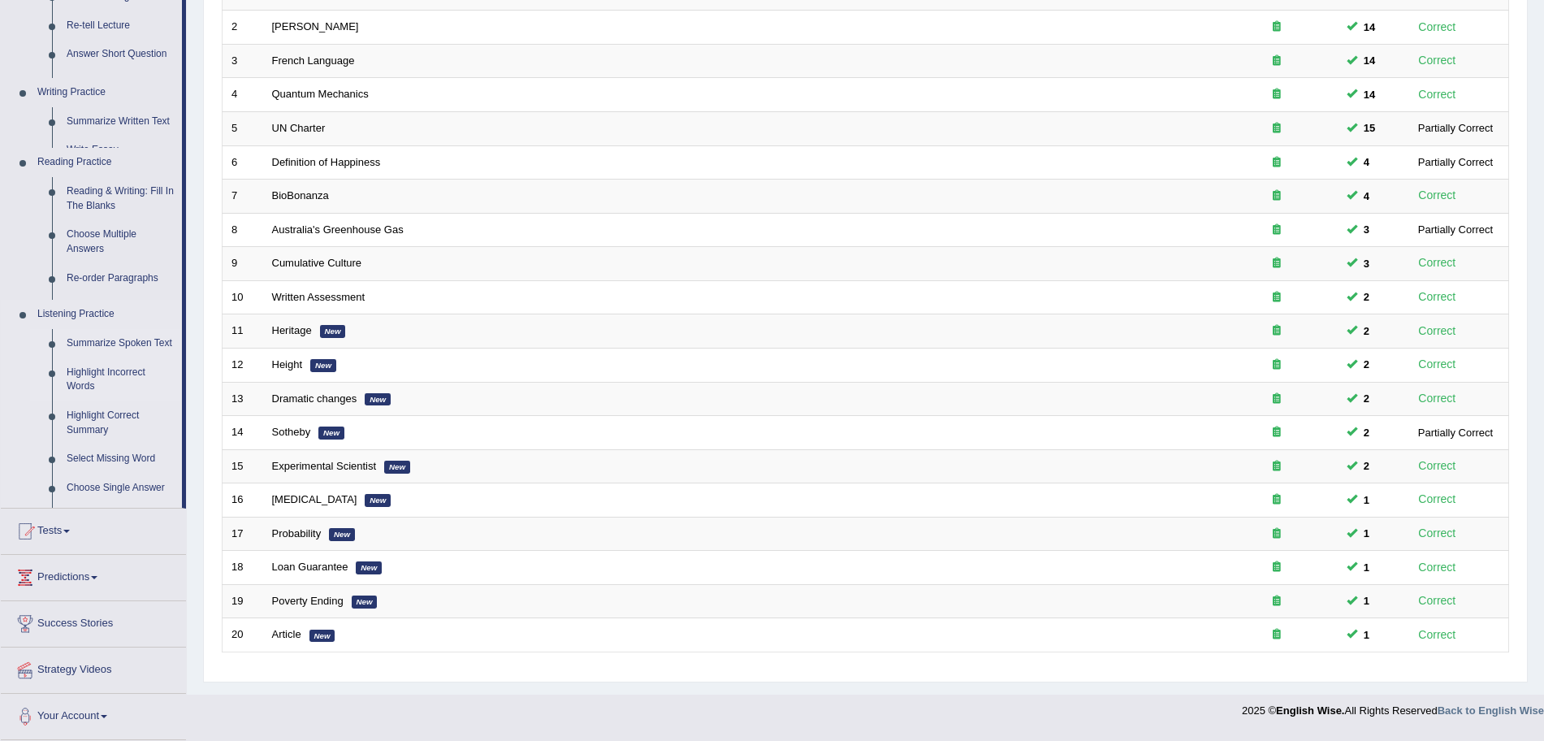
scroll to position [271, 0]
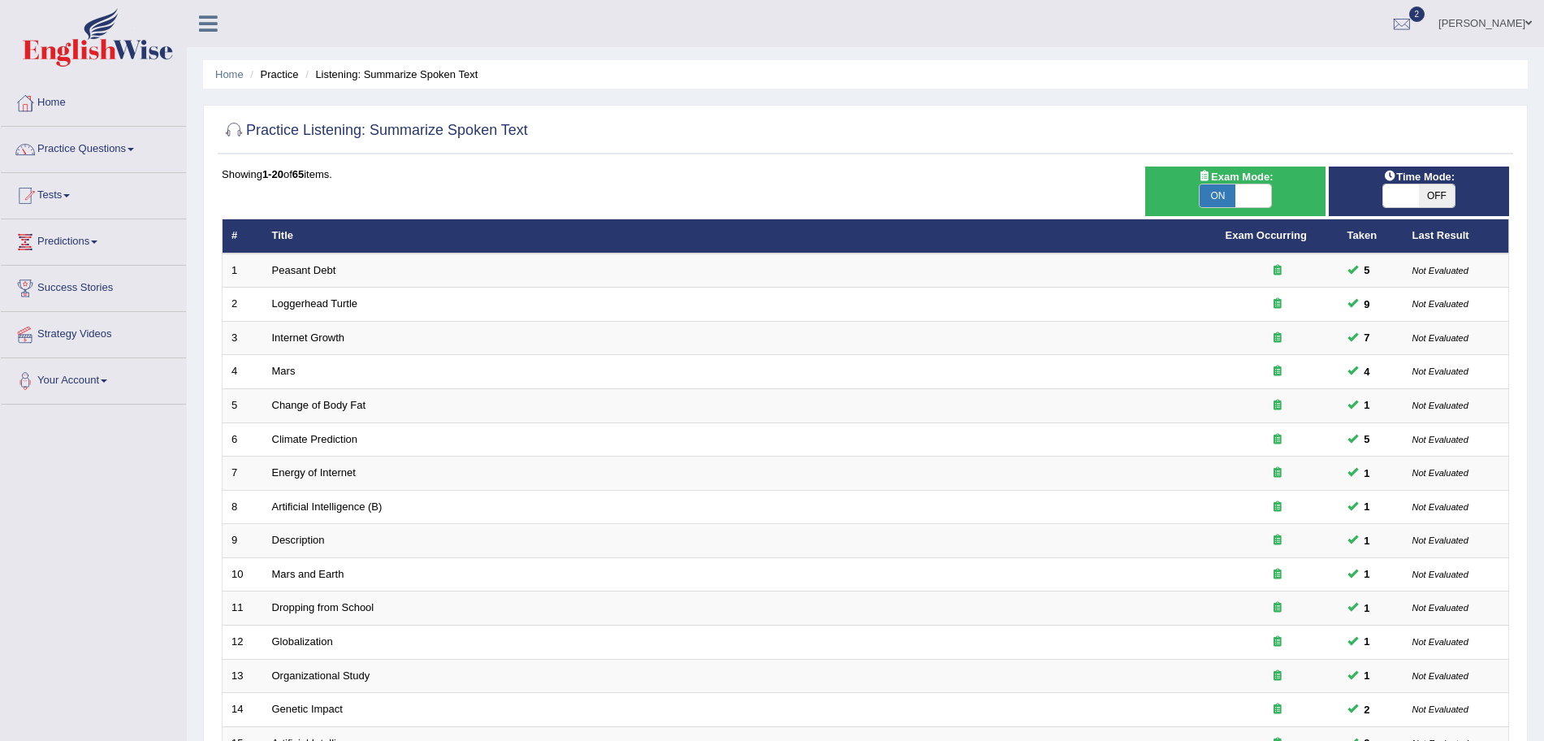
scroll to position [335, 0]
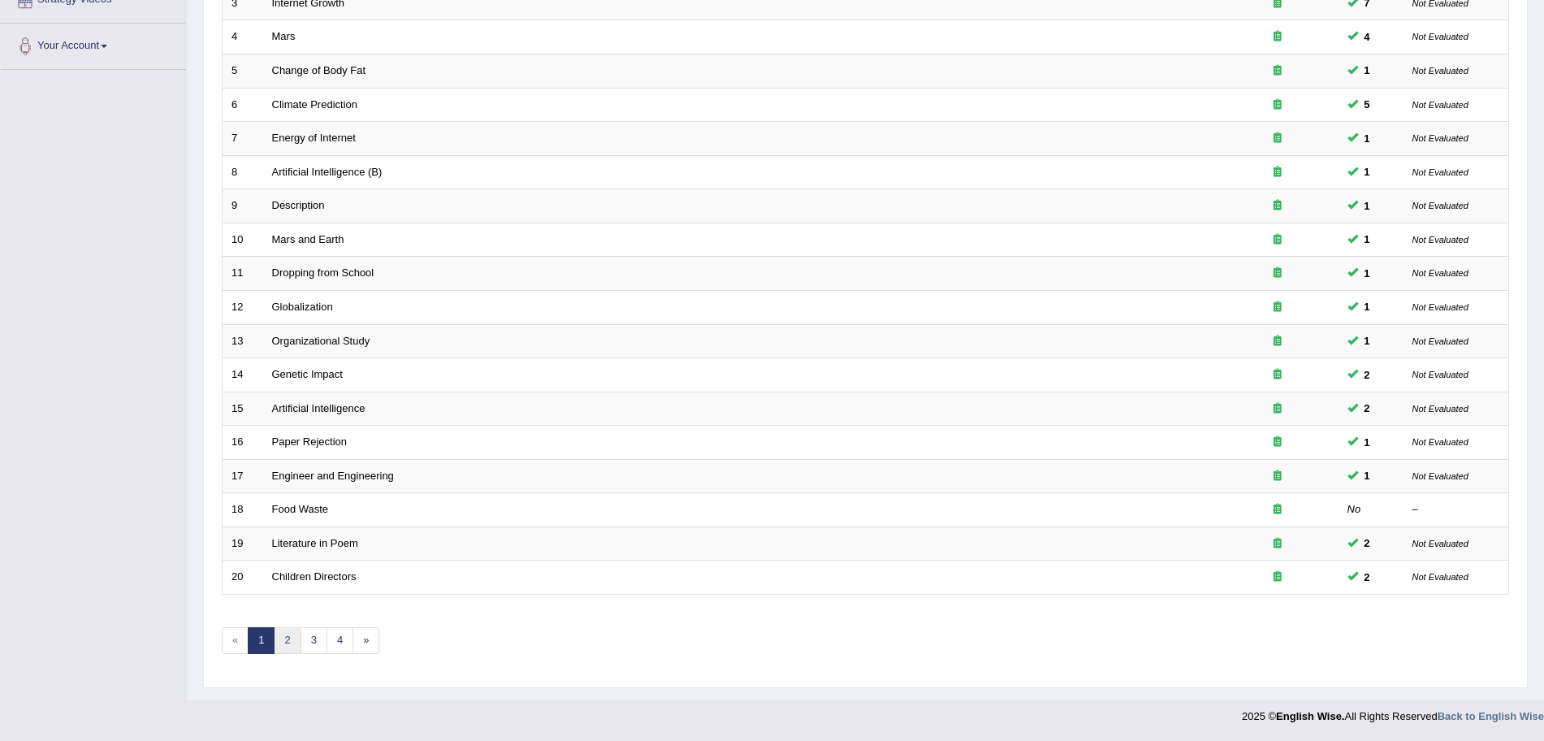
click at [284, 641] on link "2" at bounding box center [287, 640] width 27 height 27
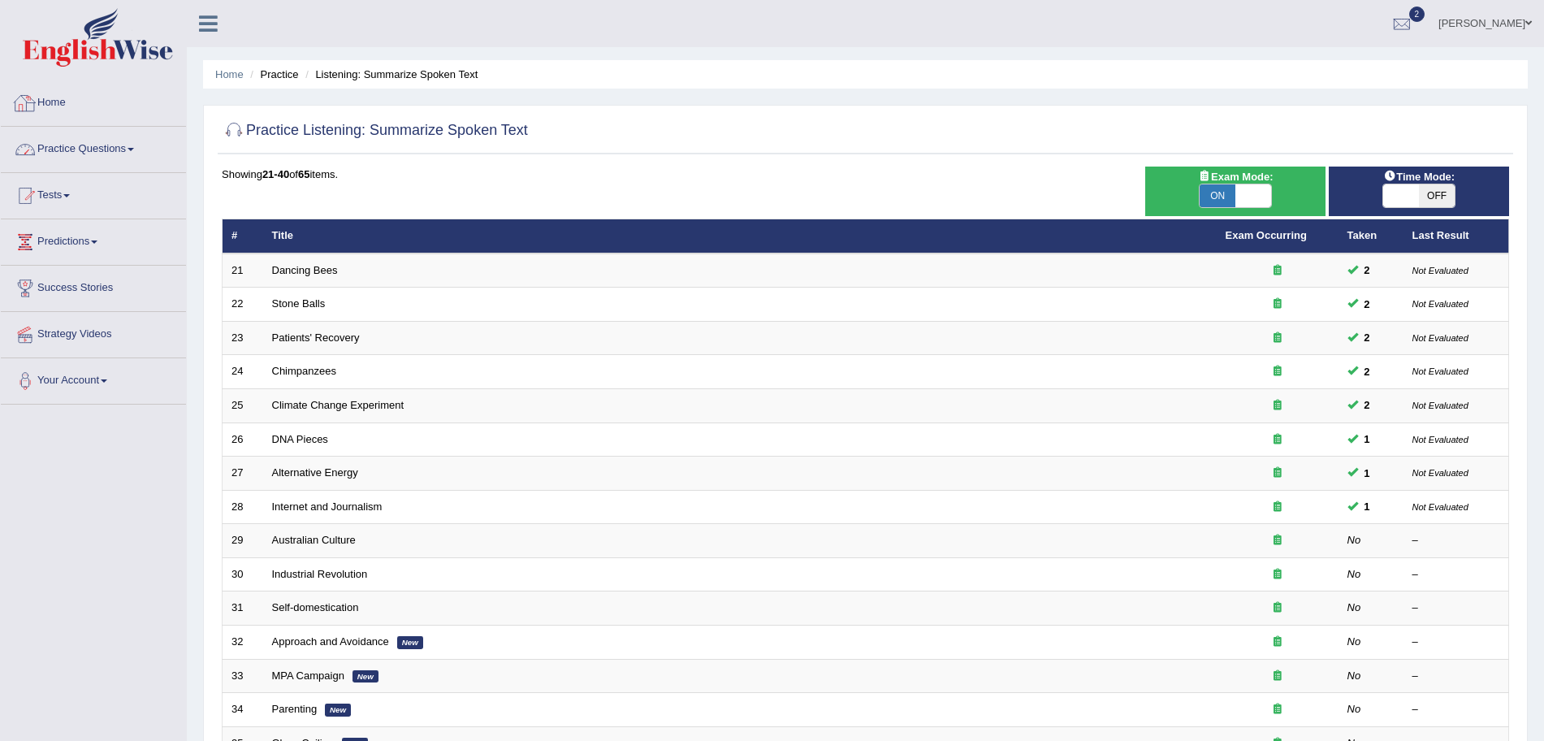
click at [87, 146] on link "Practice Questions" at bounding box center [93, 147] width 185 height 41
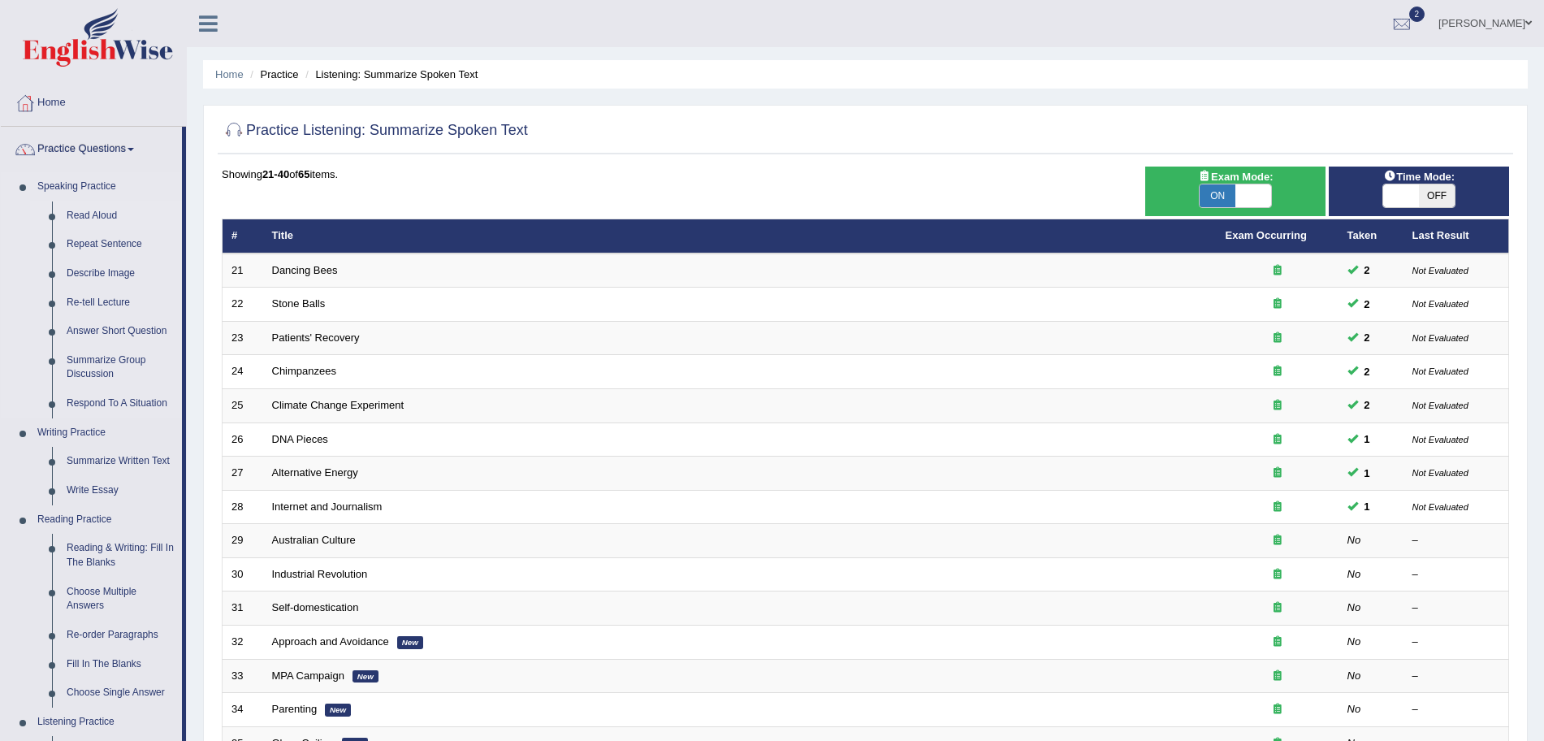
click at [90, 213] on link "Read Aloud" at bounding box center [120, 215] width 123 height 29
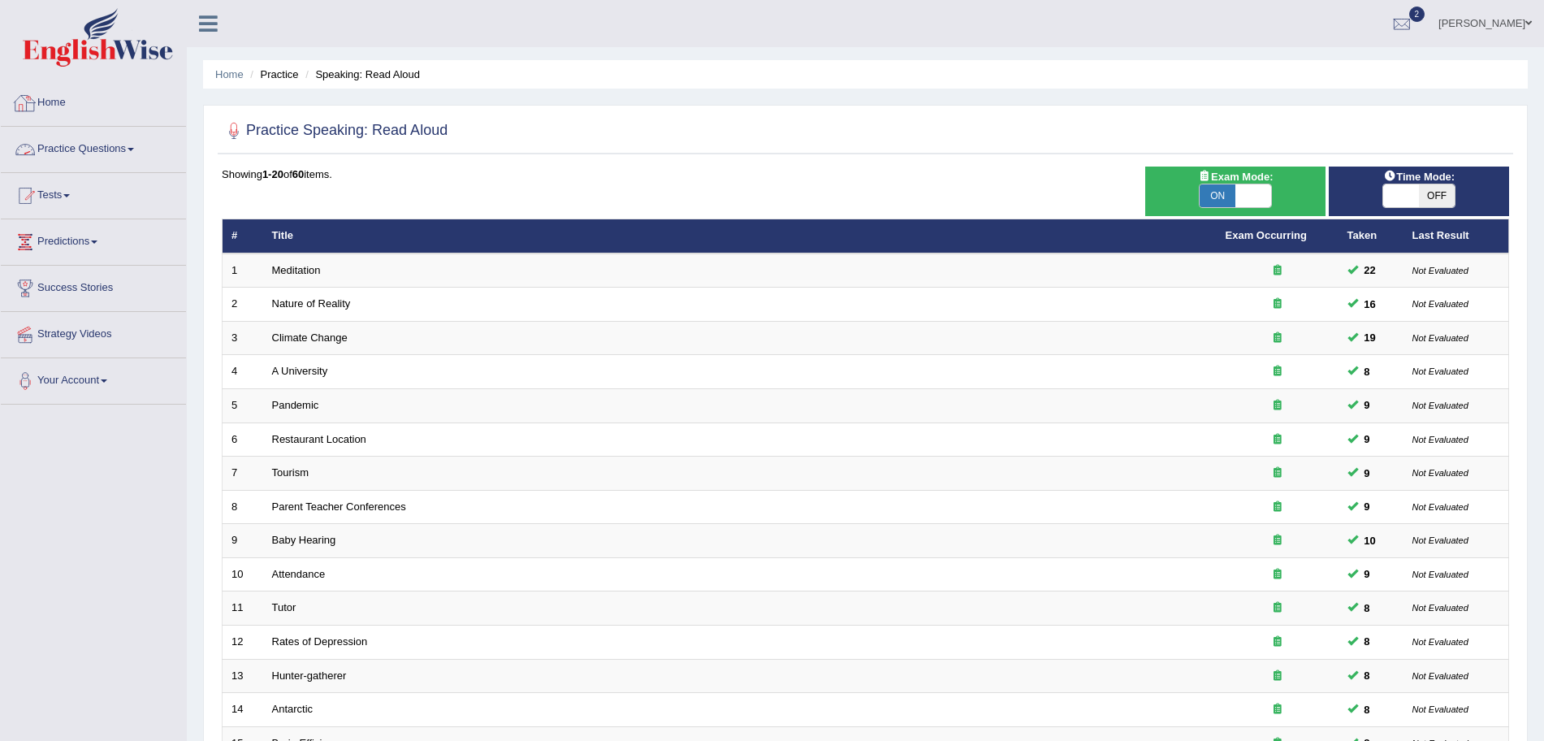
click at [104, 145] on link "Practice Questions" at bounding box center [93, 147] width 185 height 41
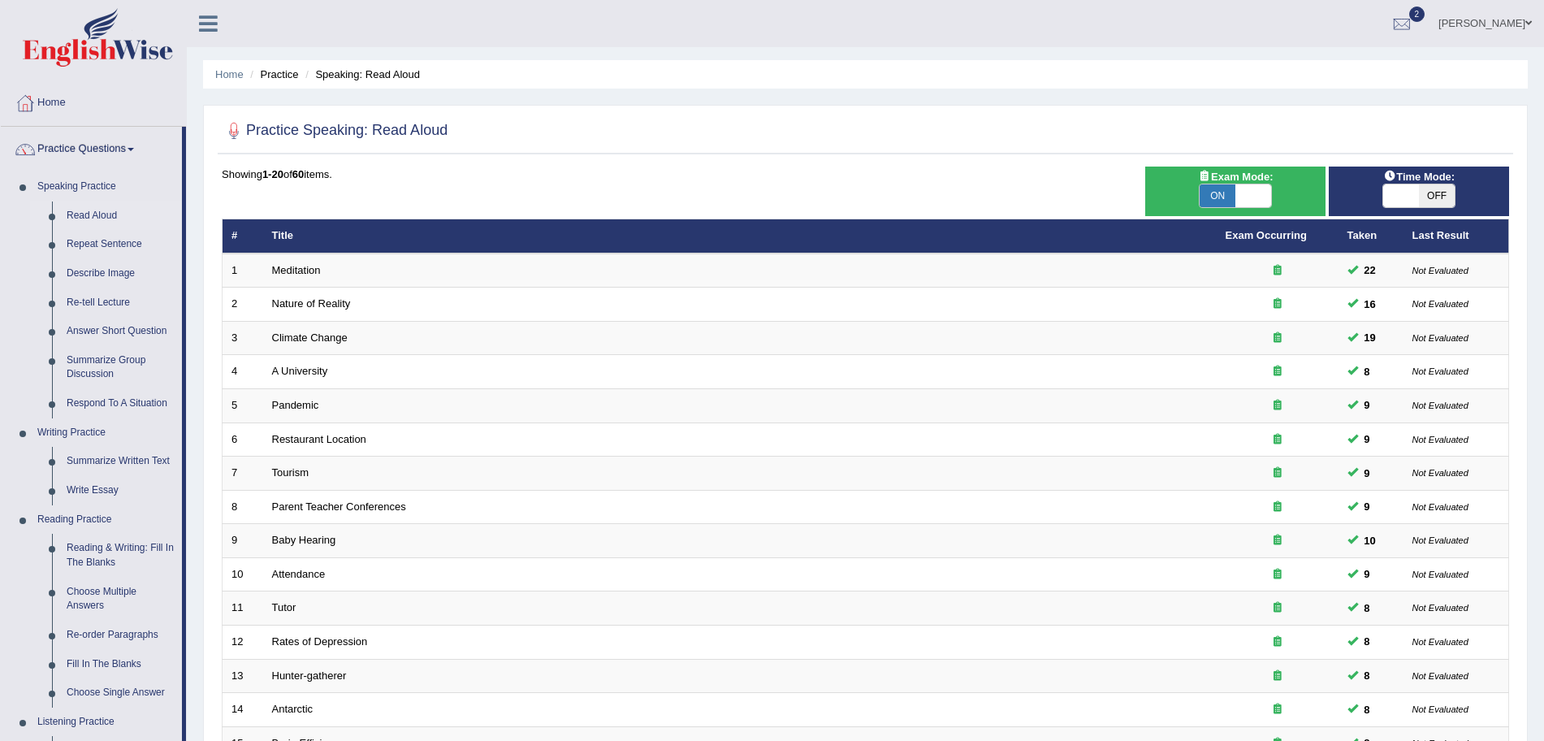
scroll to position [532, 0]
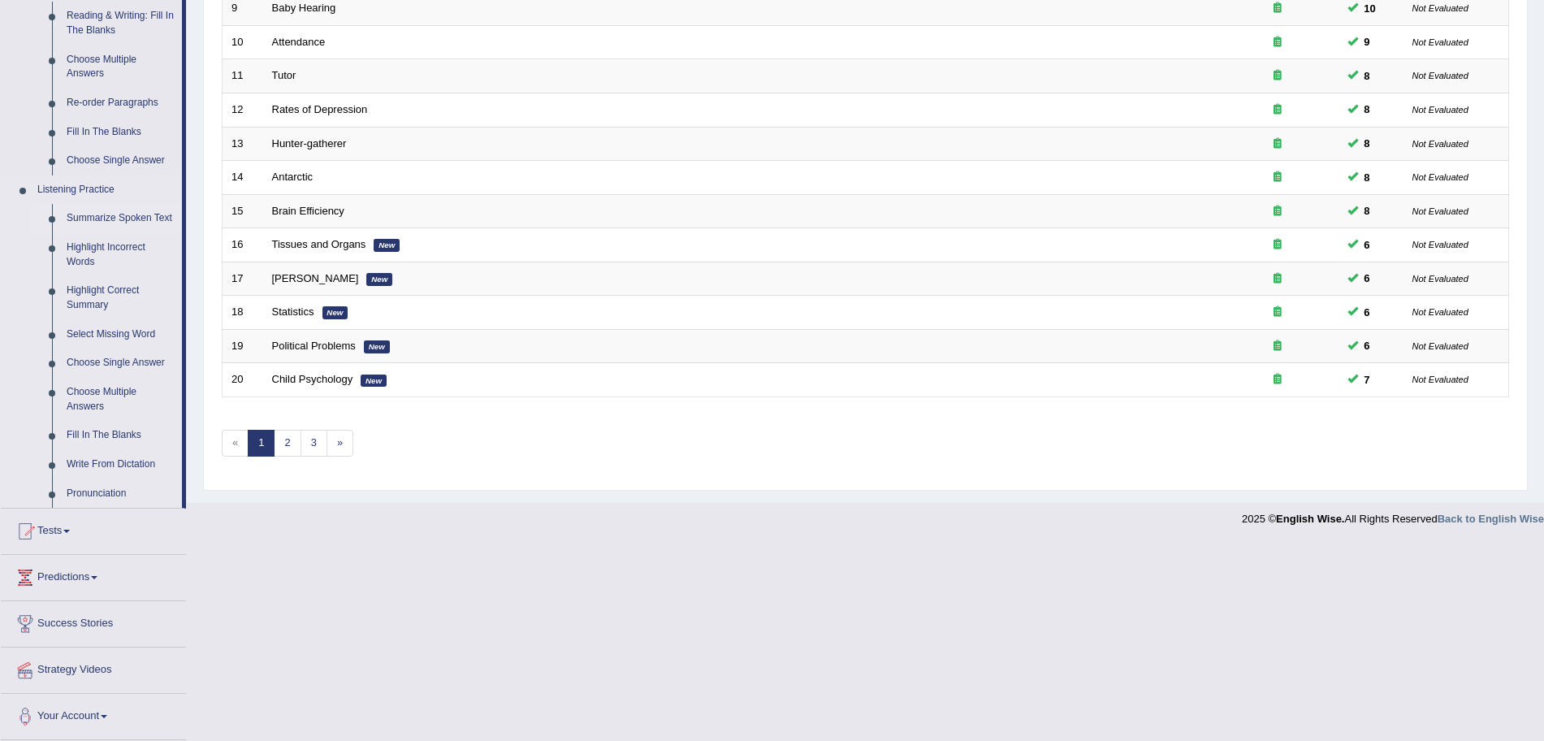
click at [138, 207] on link "Summarize Spoken Text" at bounding box center [120, 218] width 123 height 29
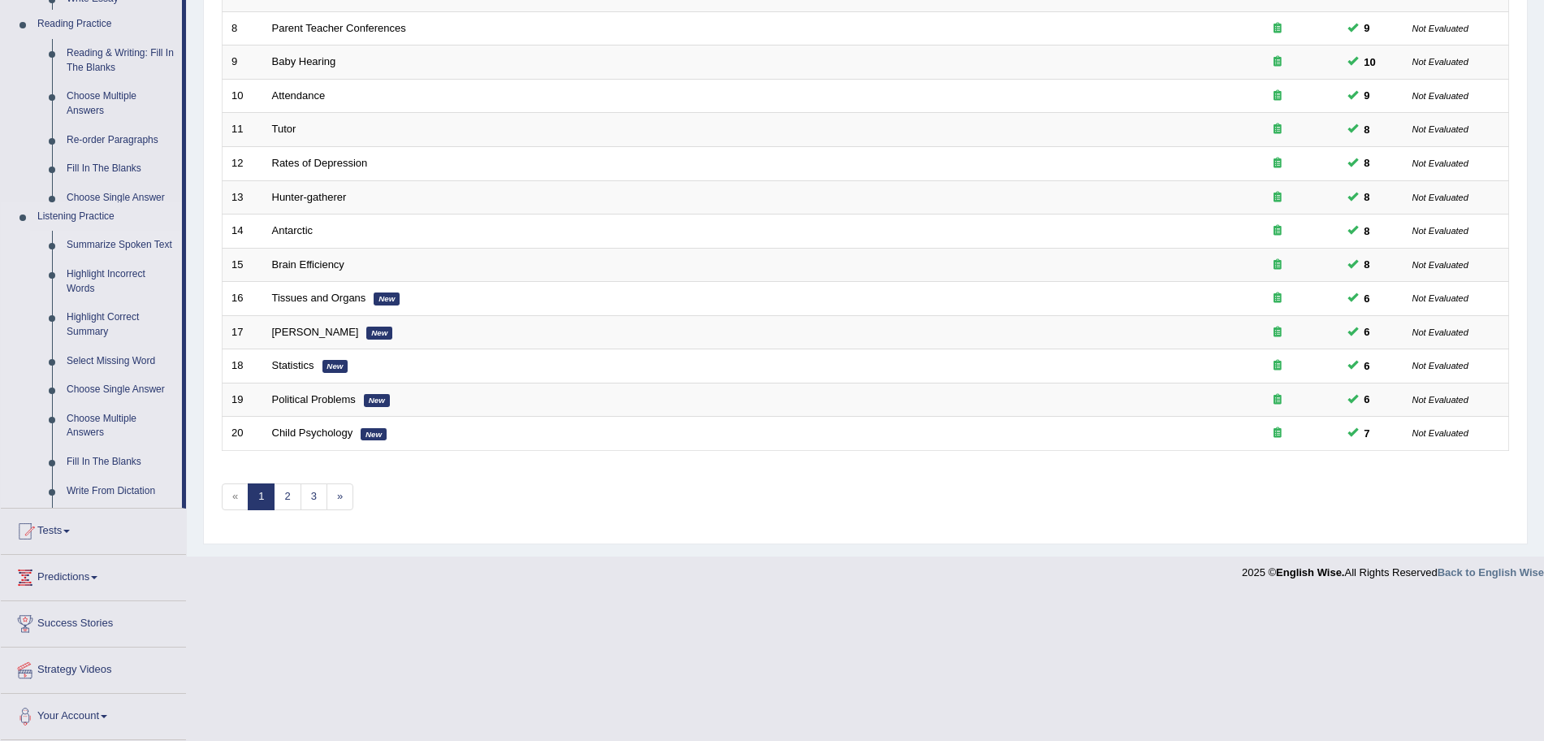
scroll to position [335, 0]
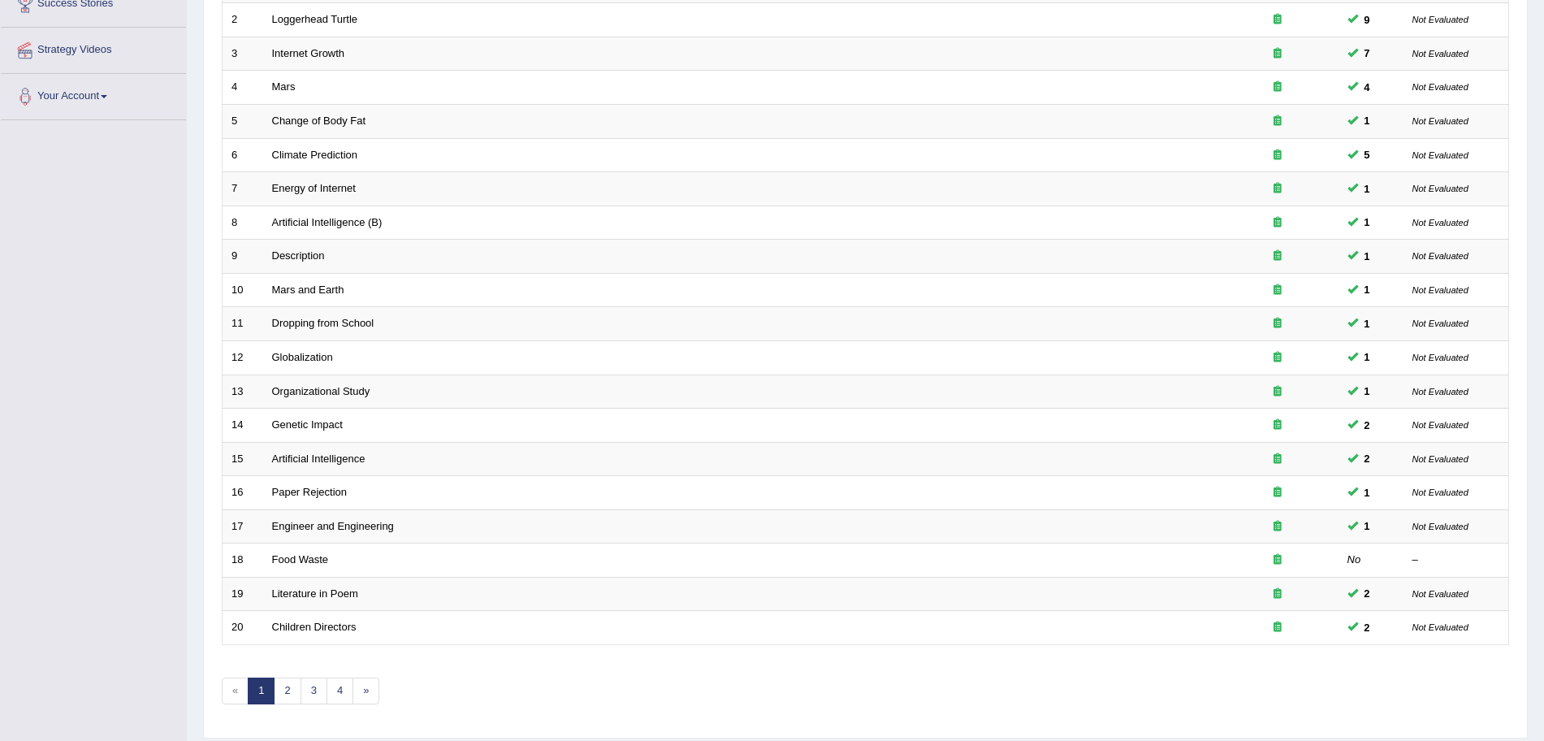
scroll to position [335, 0]
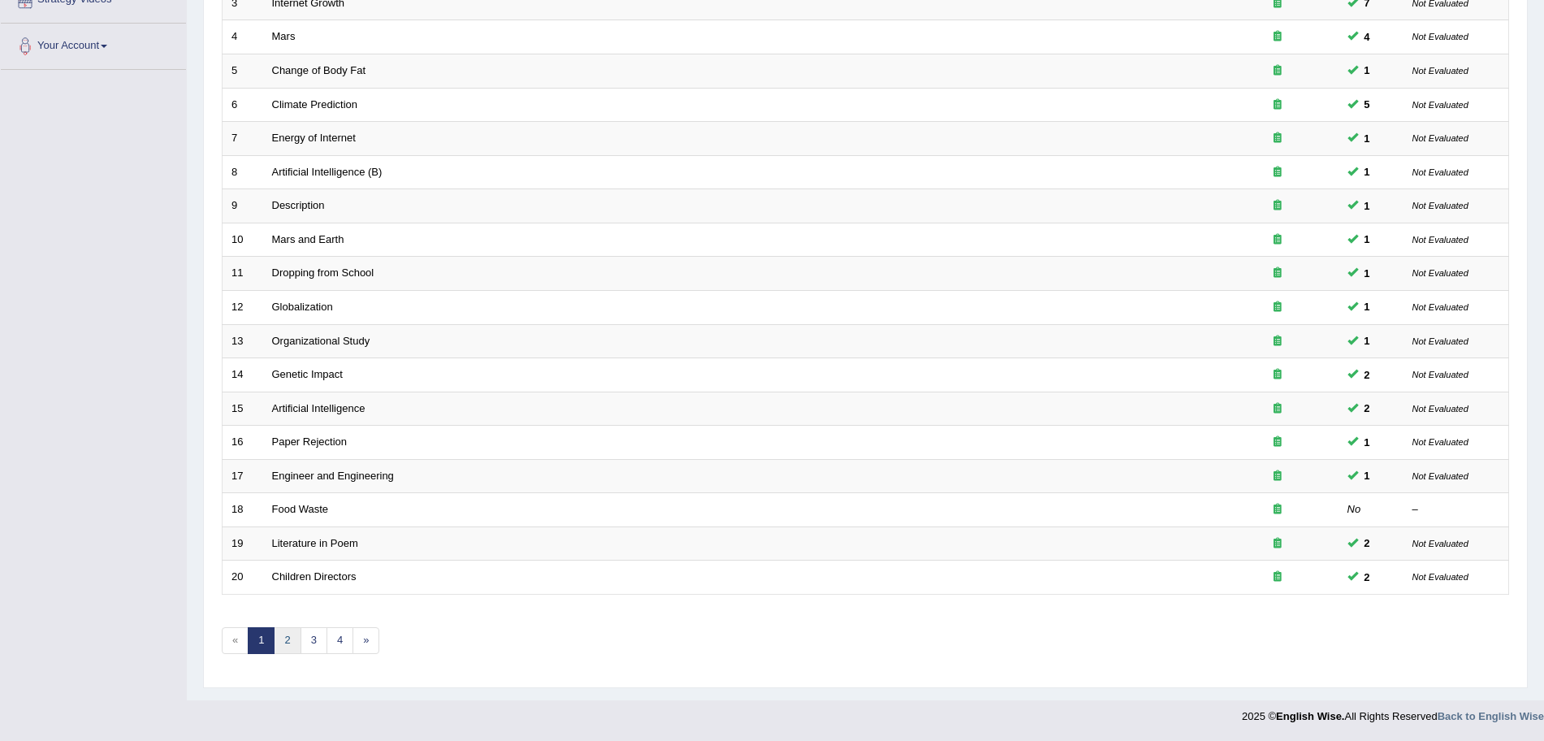
click at [297, 648] on link "2" at bounding box center [287, 640] width 27 height 27
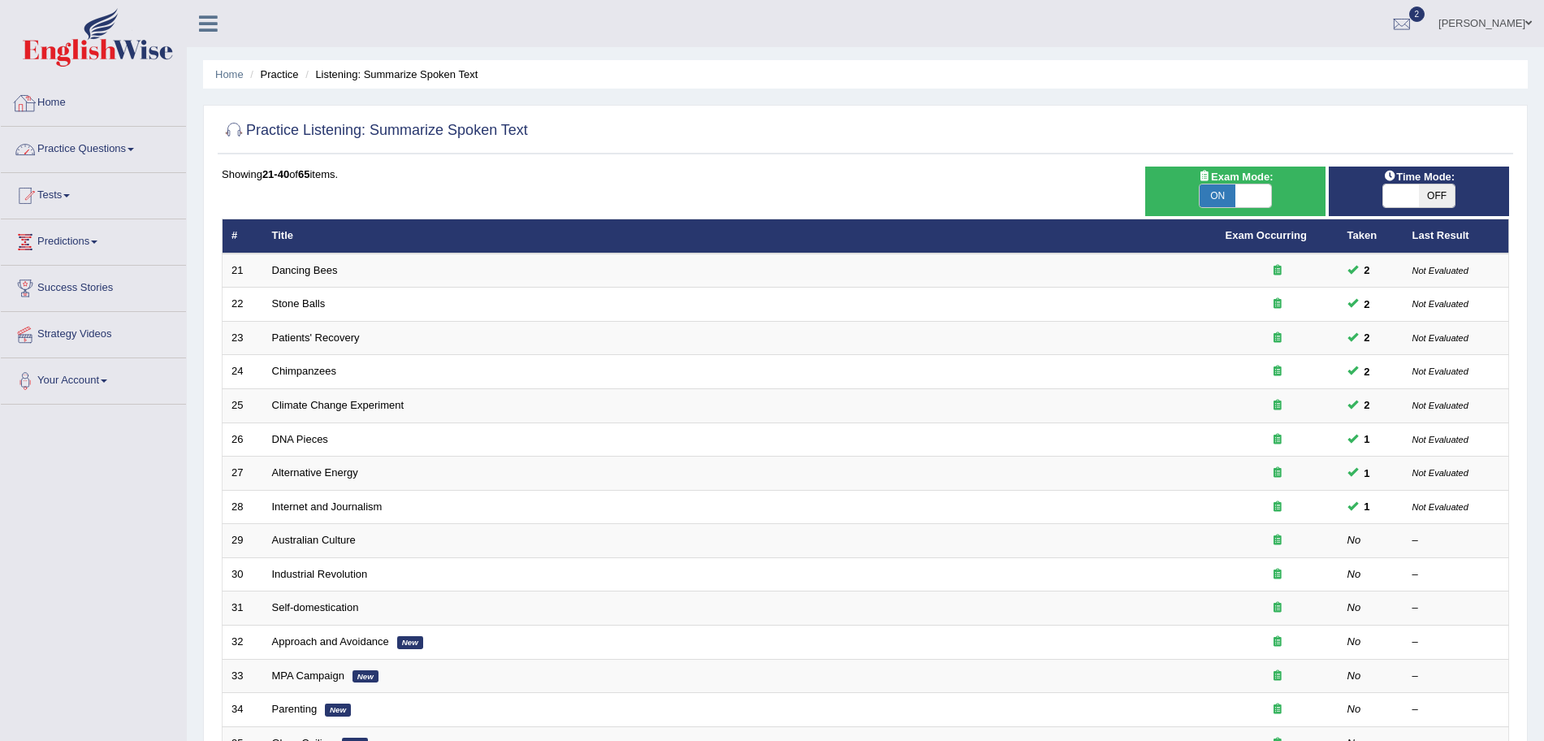
click at [125, 136] on link "Practice Questions" at bounding box center [93, 147] width 185 height 41
